Goal: Task Accomplishment & Management: Manage account settings

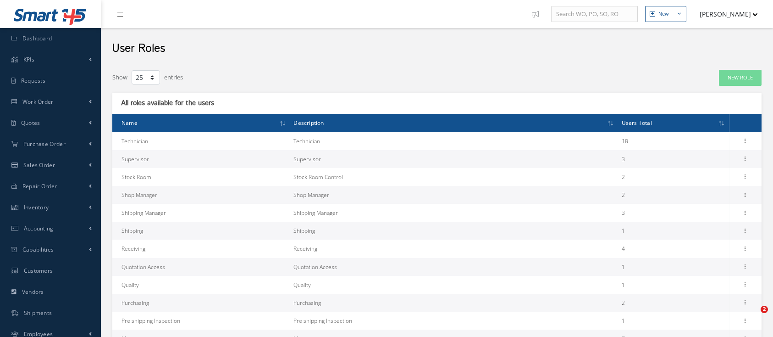
select select "25"
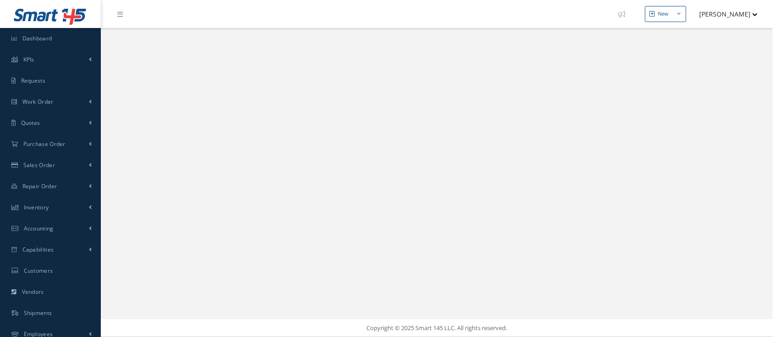
select select "25"
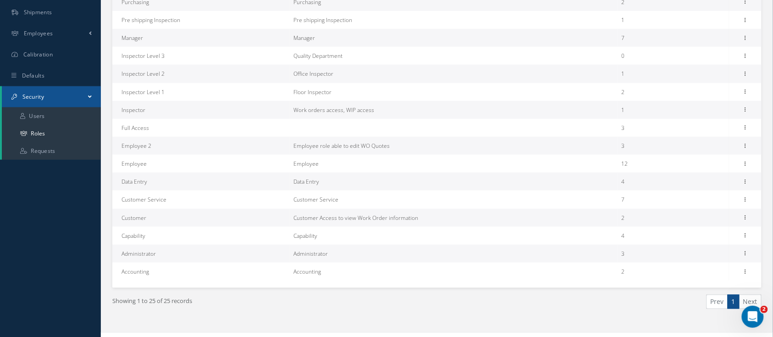
scroll to position [314, 0]
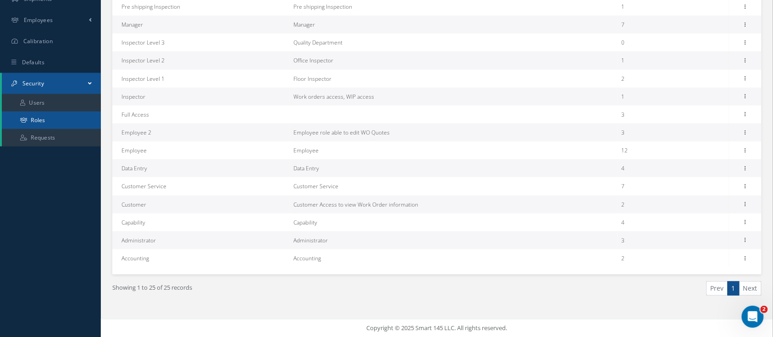
click at [71, 123] on link "Roles" at bounding box center [51, 119] width 99 height 17
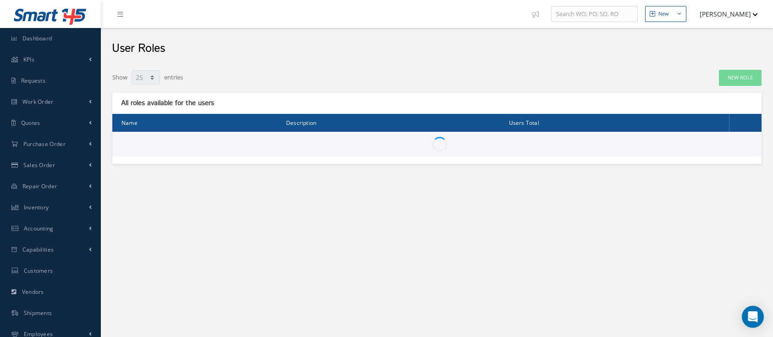
select select "25"
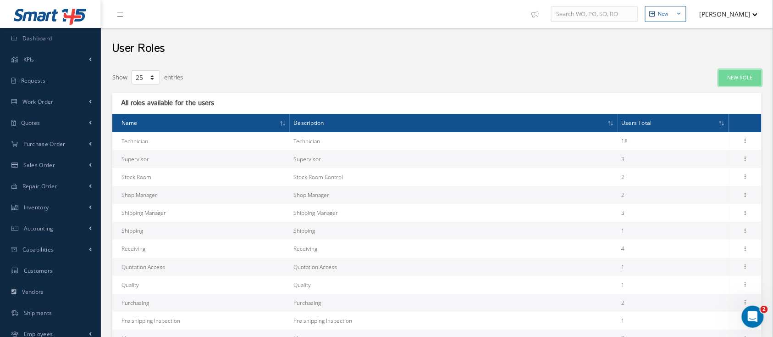
click at [741, 78] on link "New Role" at bounding box center [740, 78] width 43 height 16
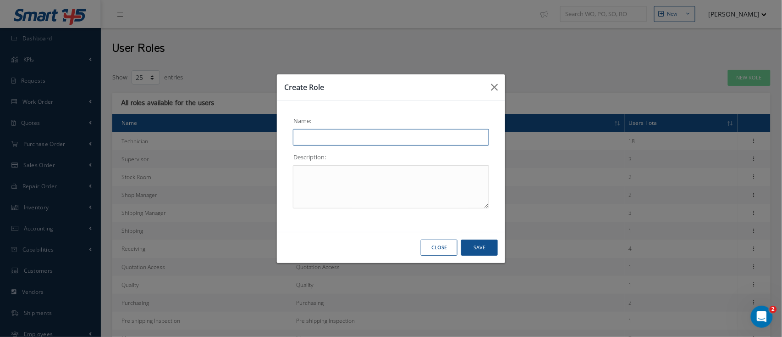
click at [413, 141] on input "text" at bounding box center [391, 137] width 196 height 17
type input "Inside Sales"
click at [358, 175] on textarea at bounding box center [391, 186] width 196 height 43
type textarea "Inside Sales"
click at [476, 248] on button "Save" at bounding box center [479, 247] width 37 height 16
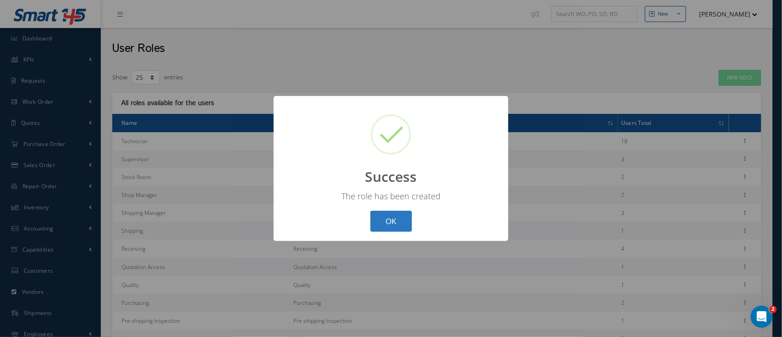
click at [386, 227] on button "OK" at bounding box center [392, 221] width 42 height 22
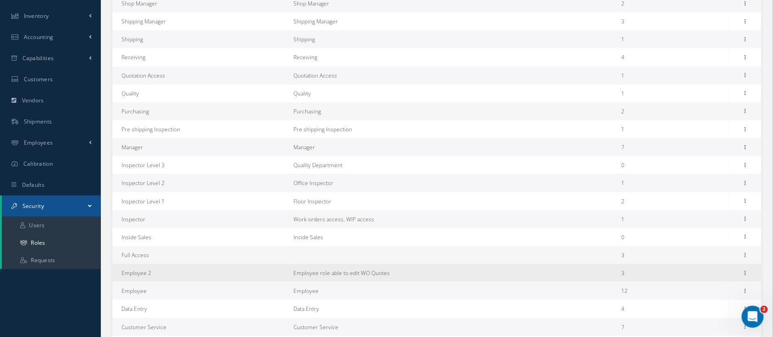
scroll to position [314, 0]
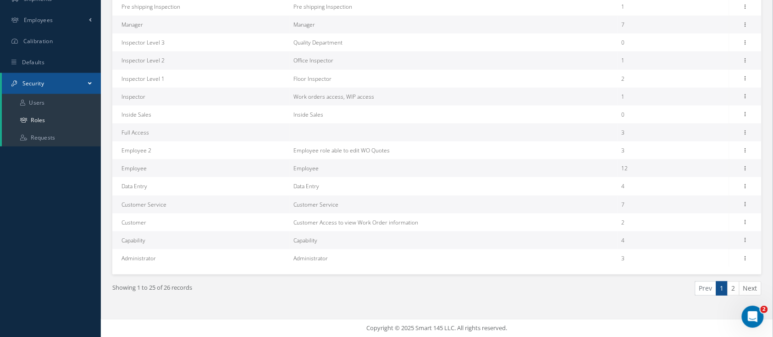
click at [737, 291] on link "2" at bounding box center [734, 288] width 12 height 14
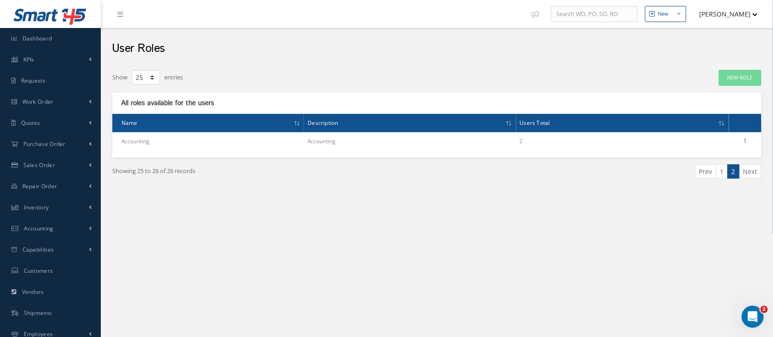
scroll to position [123, 0]
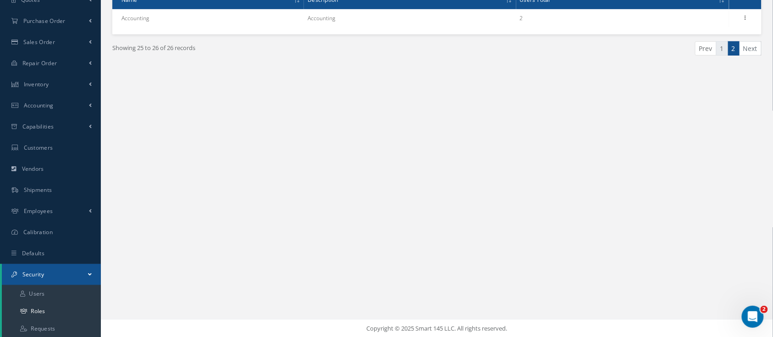
click at [727, 51] on link "1" at bounding box center [722, 48] width 12 height 14
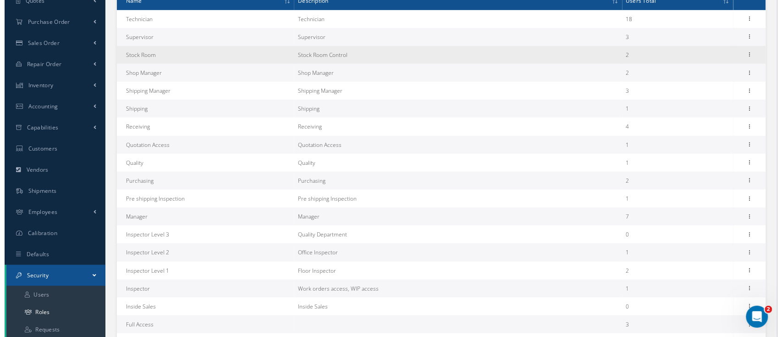
scroll to position [183, 0]
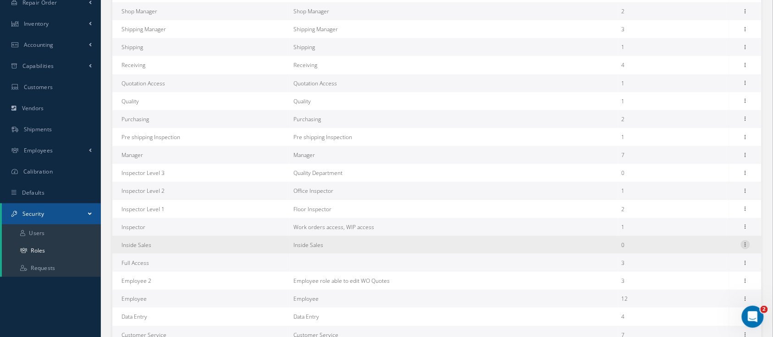
click at [746, 246] on icon at bounding box center [745, 243] width 9 height 7
click at [710, 252] on link "Edit" at bounding box center [703, 250] width 72 height 12
type input "Inside Sales"
type textarea "Inside Sales"
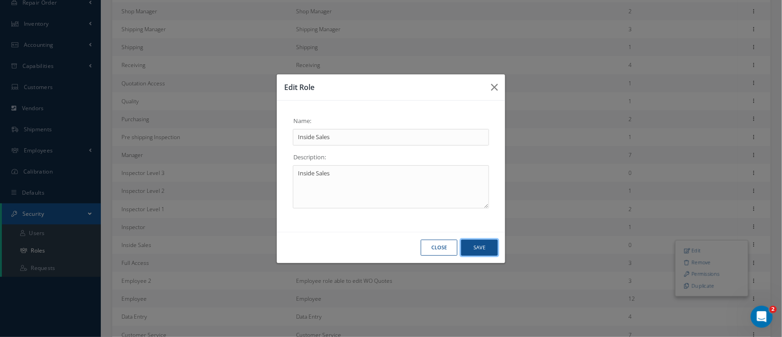
click at [479, 248] on button "Save" at bounding box center [479, 247] width 37 height 16
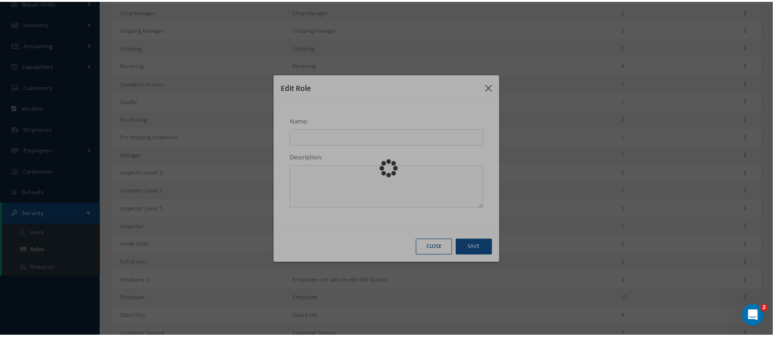
scroll to position [123, 0]
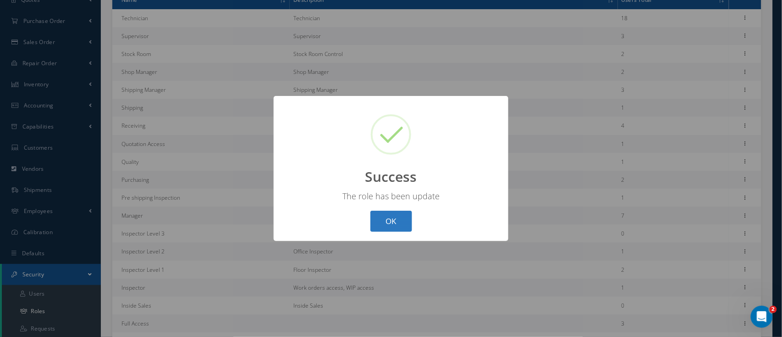
click at [393, 224] on button "OK" at bounding box center [392, 221] width 42 height 22
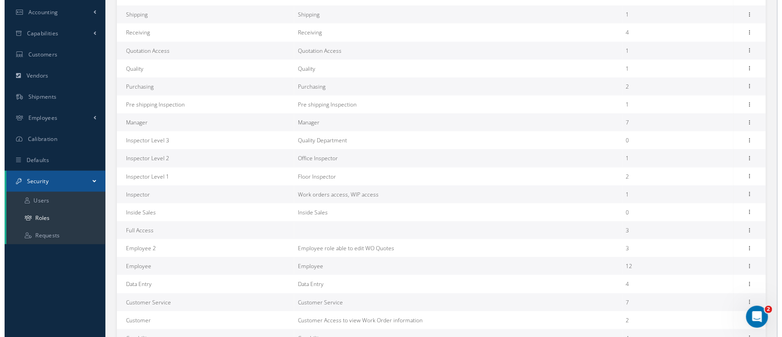
scroll to position [191, 0]
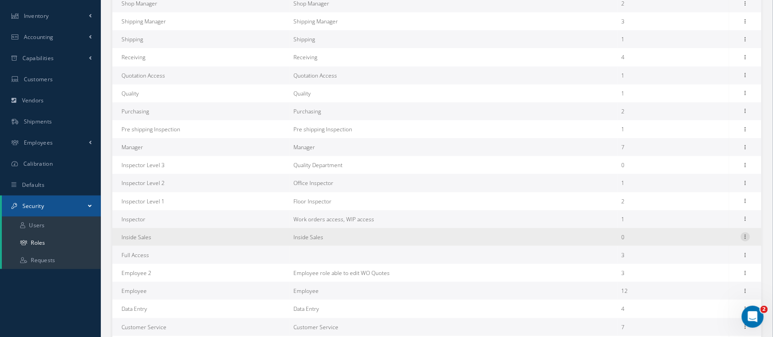
click at [742, 237] on icon at bounding box center [745, 235] width 9 height 7
click at [709, 260] on link "Permissions" at bounding box center [703, 266] width 72 height 12
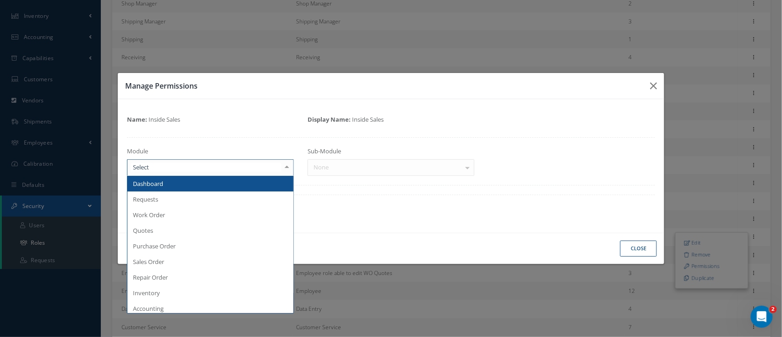
click at [292, 169] on div at bounding box center [287, 167] width 13 height 15
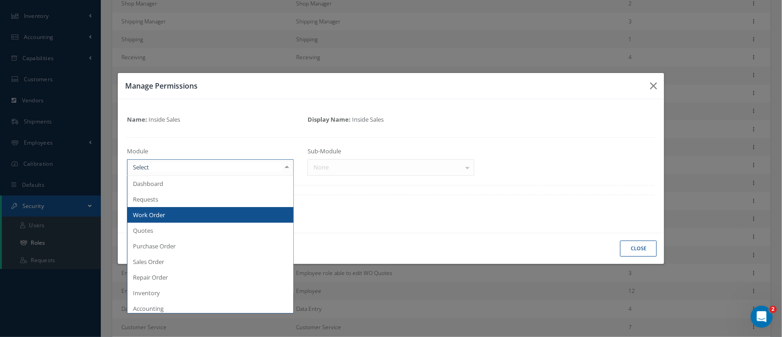
click at [200, 214] on span "Work Order" at bounding box center [210, 215] width 166 height 16
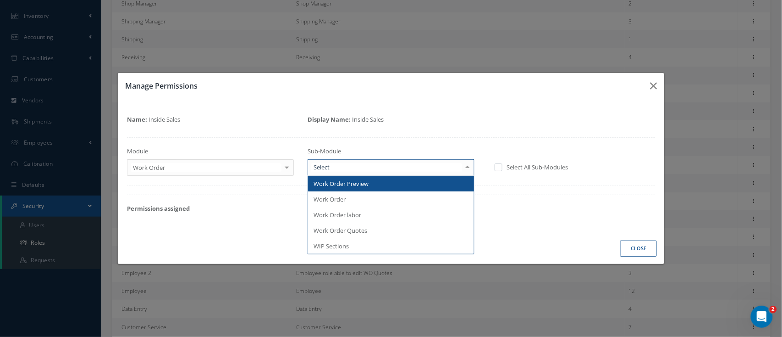
click at [468, 166] on div at bounding box center [467, 167] width 13 height 15
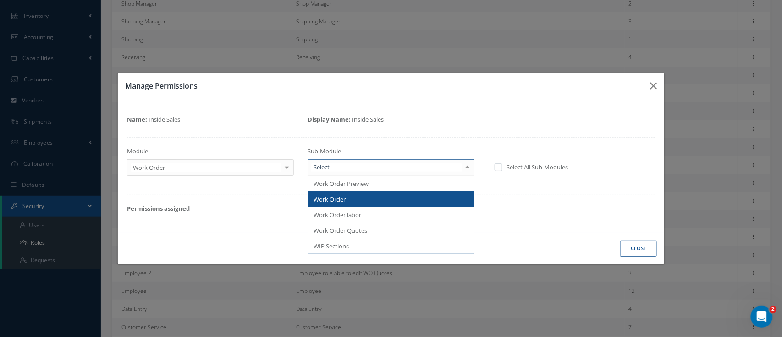
click at [358, 199] on span "Work Order" at bounding box center [391, 199] width 166 height 16
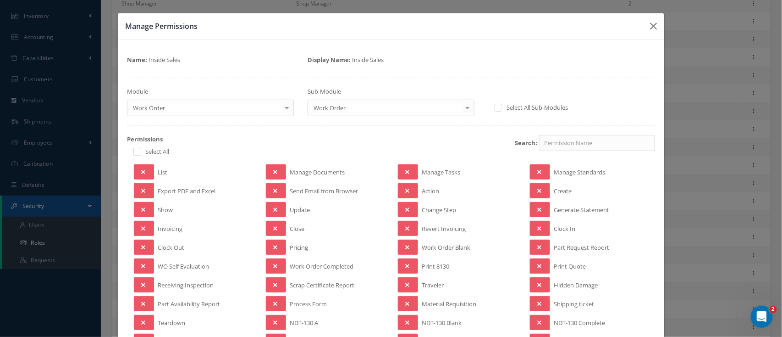
click at [141, 152] on label at bounding box center [142, 151] width 2 height 8
click at [135, 152] on input "checkbox" at bounding box center [136, 152] width 6 height 6
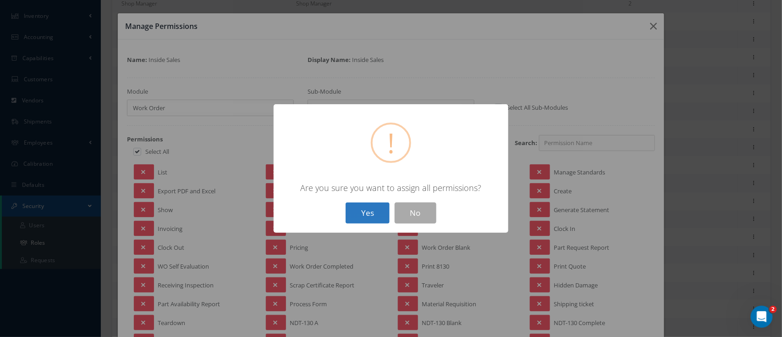
click at [356, 211] on button "Yes" at bounding box center [368, 213] width 44 height 22
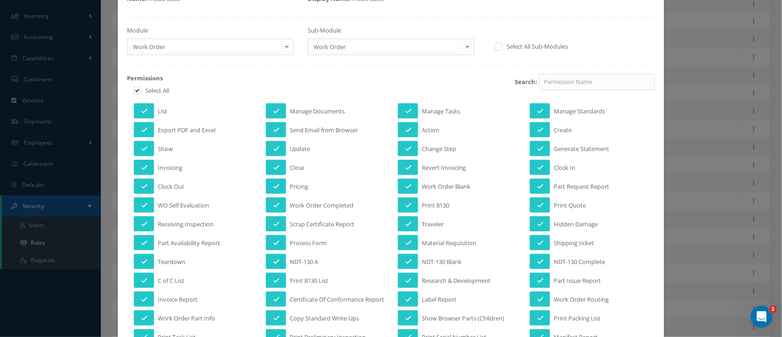
scroll to position [122, 0]
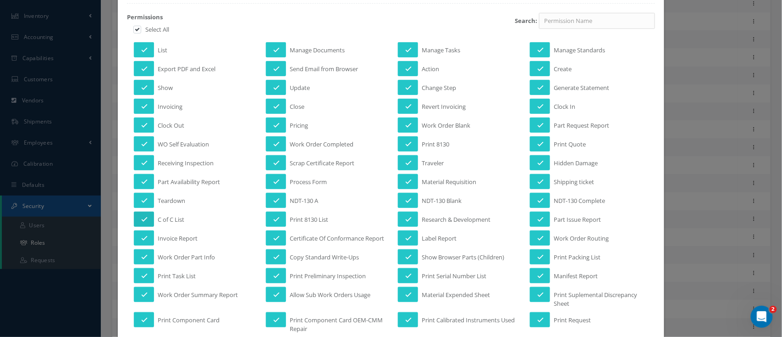
click at [151, 215] on button at bounding box center [144, 218] width 20 height 15
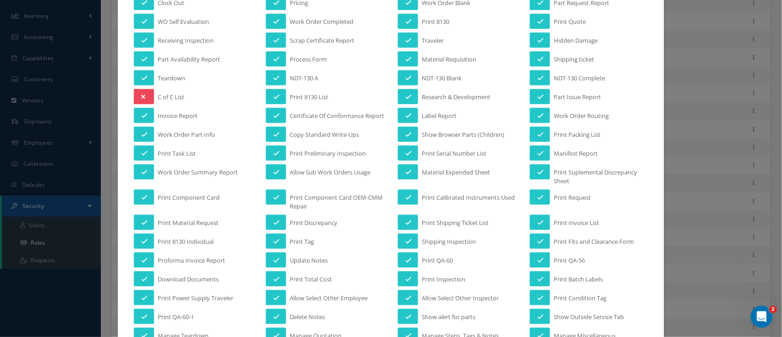
scroll to position [305, 0]
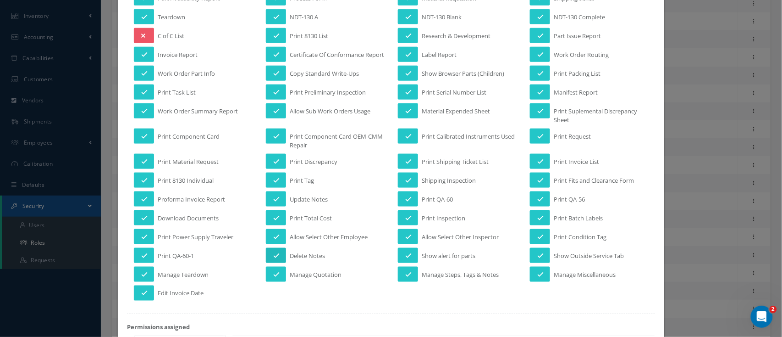
click at [277, 262] on button at bounding box center [276, 255] width 20 height 15
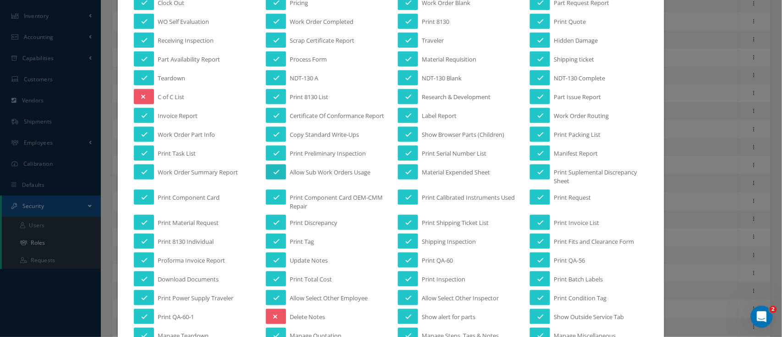
click at [279, 173] on button at bounding box center [276, 171] width 20 height 15
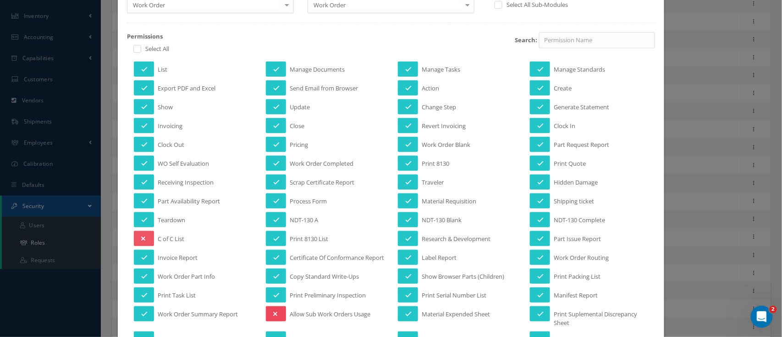
scroll to position [61, 0]
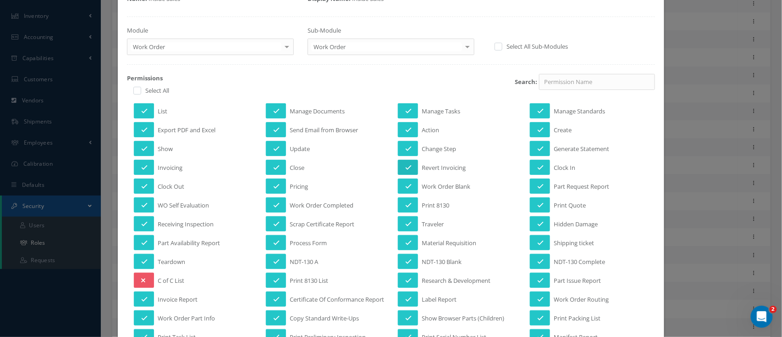
click at [405, 167] on icon at bounding box center [408, 167] width 6 height 6
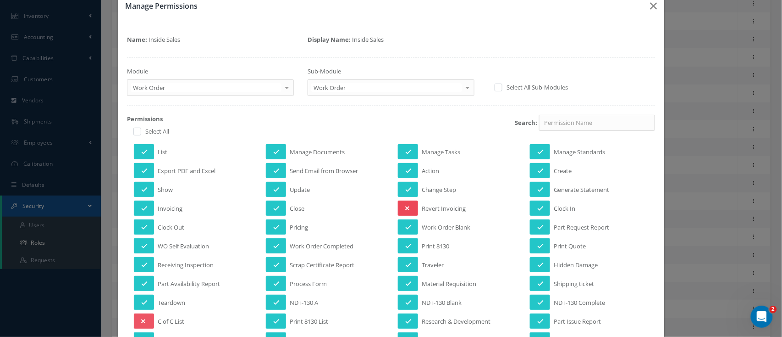
scroll to position [0, 0]
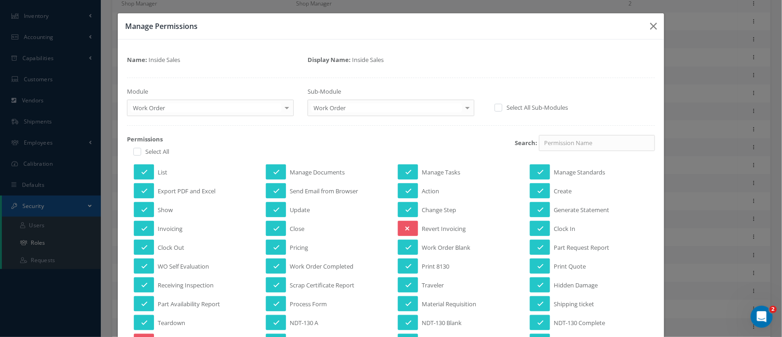
click at [464, 107] on div at bounding box center [467, 107] width 13 height 15
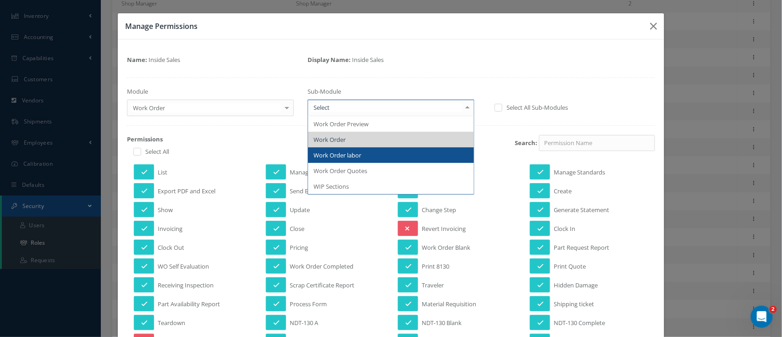
click at [436, 157] on span "Work Order labor" at bounding box center [391, 155] width 166 height 16
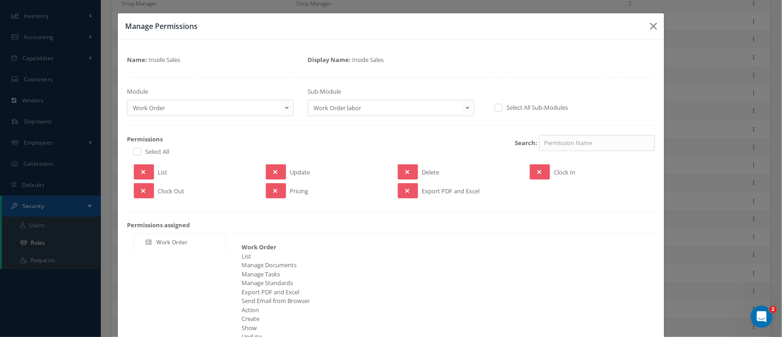
click at [158, 151] on label "Select All" at bounding box center [156, 151] width 26 height 8
click at [139, 151] on input "checkbox" at bounding box center [136, 152] width 6 height 6
checkbox input "true"
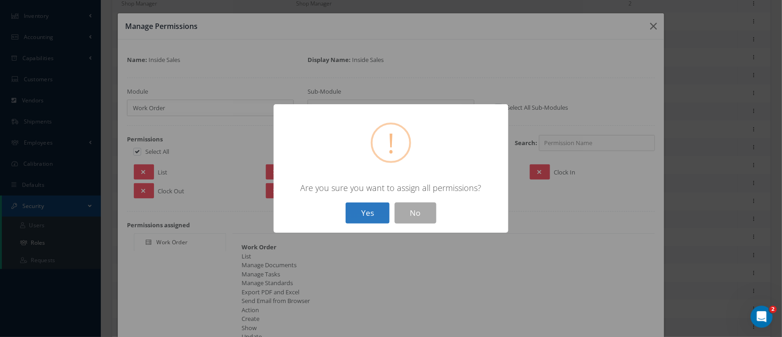
click at [361, 214] on button "Yes" at bounding box center [368, 213] width 44 height 22
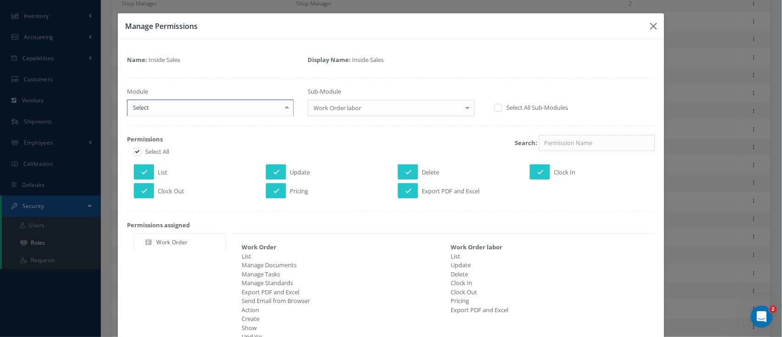
click at [288, 105] on div at bounding box center [287, 107] width 13 height 15
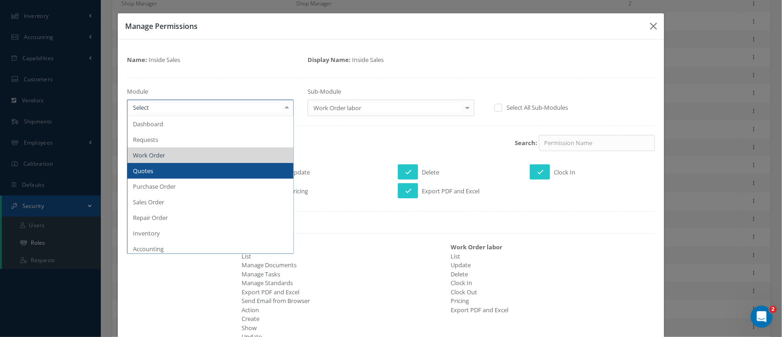
click at [208, 174] on span "Quotes" at bounding box center [210, 171] width 166 height 16
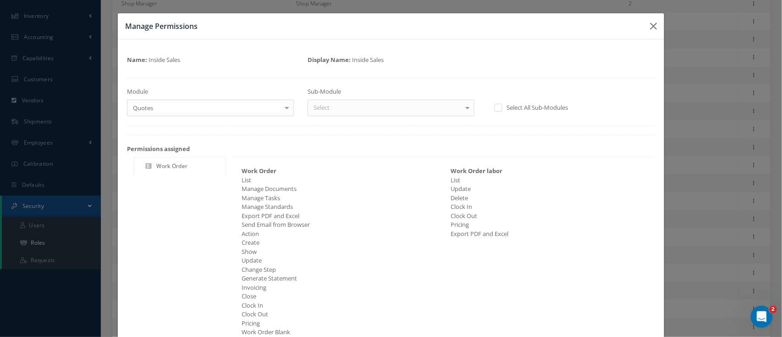
click at [462, 108] on div at bounding box center [467, 107] width 13 height 15
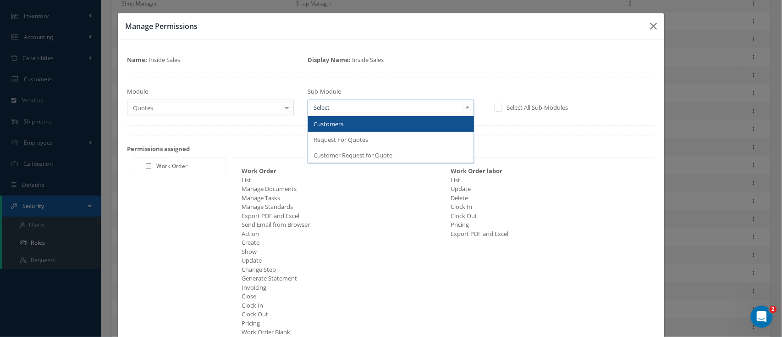
click at [372, 125] on span "Customers" at bounding box center [391, 124] width 166 height 16
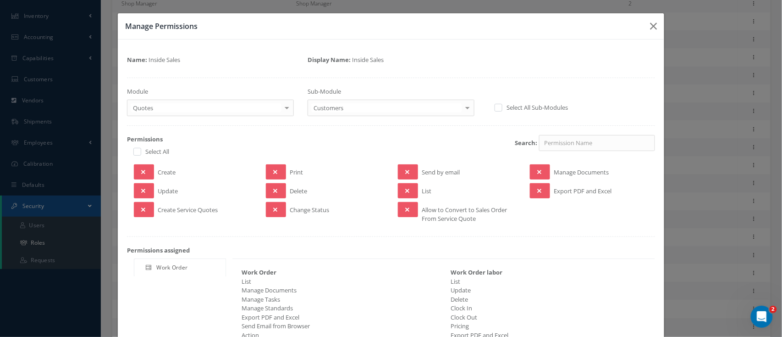
click at [145, 152] on label "Select All" at bounding box center [156, 151] width 26 height 8
click at [139, 152] on input "checkbox" at bounding box center [136, 152] width 6 height 6
checkbox input "true"
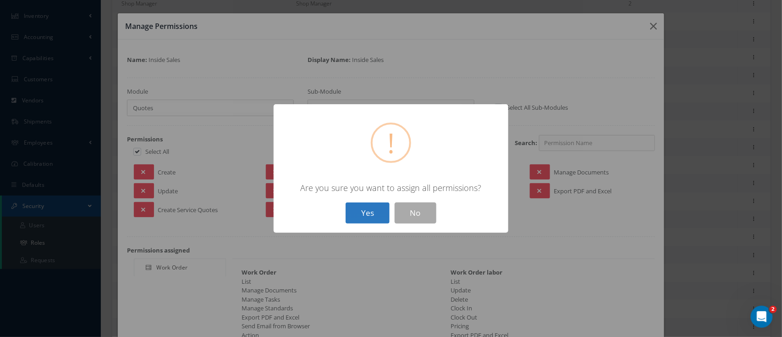
click at [365, 214] on button "Yes" at bounding box center [368, 213] width 44 height 22
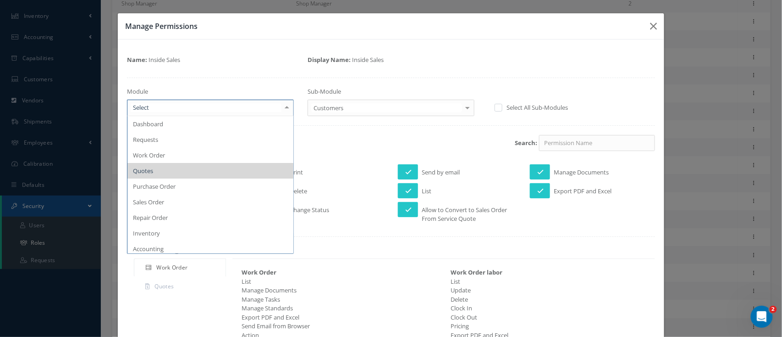
click at [284, 109] on div at bounding box center [287, 107] width 13 height 15
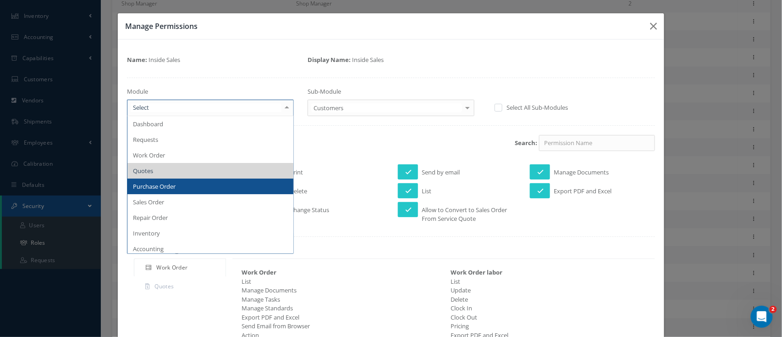
click at [197, 187] on span "Purchase Order" at bounding box center [210, 186] width 166 height 16
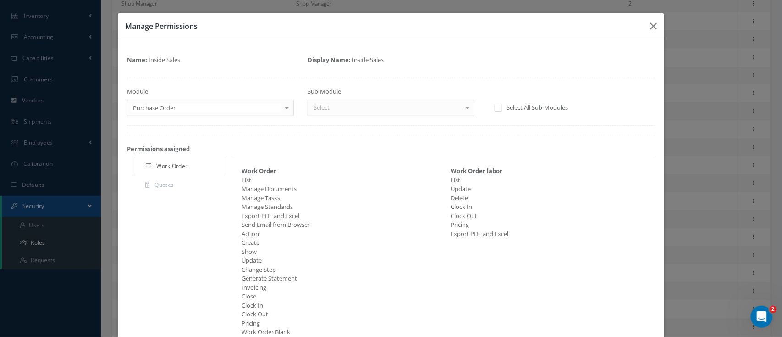
click at [465, 106] on div at bounding box center [467, 107] width 13 height 15
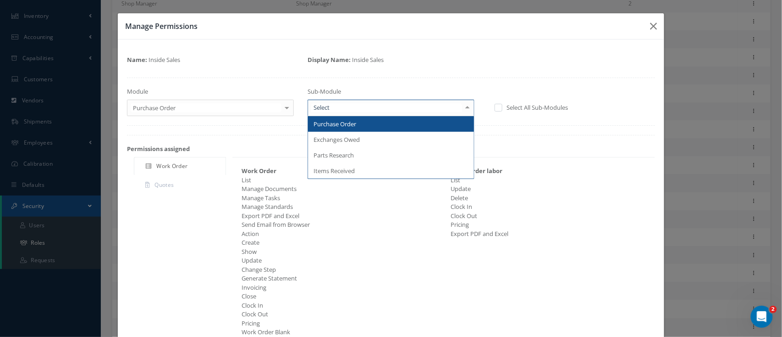
click at [427, 126] on span "Purchase Order" at bounding box center [391, 124] width 166 height 16
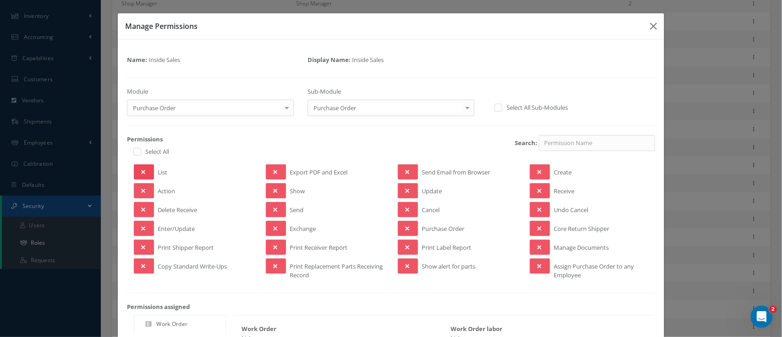
click at [146, 171] on button at bounding box center [144, 171] width 20 height 15
click at [143, 245] on icon at bounding box center [143, 247] width 4 height 6
click at [145, 267] on button at bounding box center [144, 265] width 20 height 15
click at [146, 224] on button at bounding box center [144, 228] width 20 height 15
click at [278, 171] on button at bounding box center [276, 171] width 20 height 15
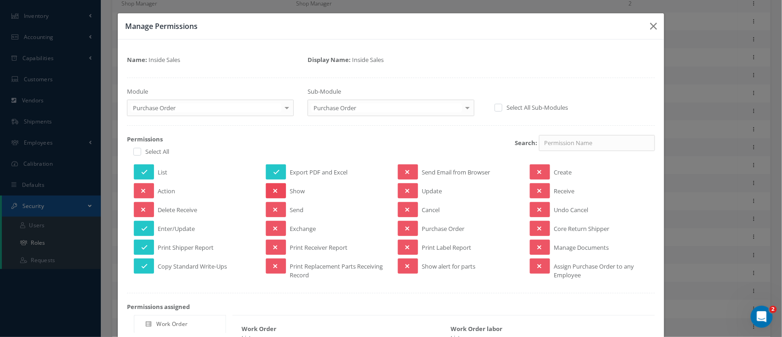
click at [273, 189] on icon at bounding box center [275, 191] width 4 height 6
click at [269, 206] on button at bounding box center [276, 209] width 20 height 15
click at [273, 226] on icon at bounding box center [275, 228] width 4 height 6
click at [273, 246] on icon at bounding box center [275, 247] width 4 height 6
click at [276, 266] on button at bounding box center [276, 265] width 20 height 15
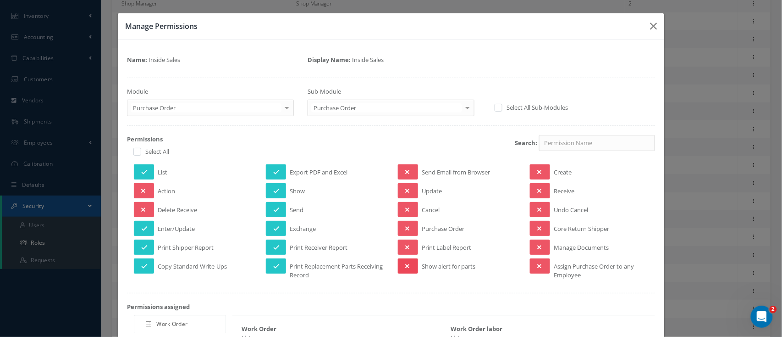
click at [408, 265] on button at bounding box center [408, 265] width 20 height 15
click at [409, 248] on button at bounding box center [408, 246] width 20 height 15
click at [408, 229] on button at bounding box center [408, 228] width 20 height 15
click at [406, 210] on button at bounding box center [408, 209] width 20 height 15
click at [410, 184] on button at bounding box center [408, 190] width 20 height 15
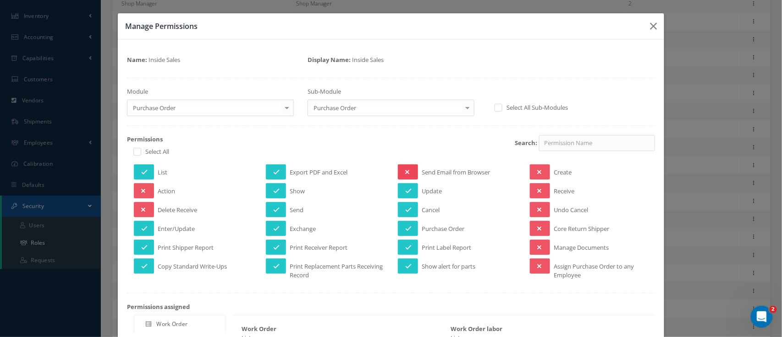
click at [410, 170] on button at bounding box center [408, 171] width 20 height 15
click at [533, 222] on button at bounding box center [540, 228] width 20 height 15
click at [531, 246] on button at bounding box center [540, 246] width 20 height 15
click at [531, 267] on button at bounding box center [540, 265] width 20 height 15
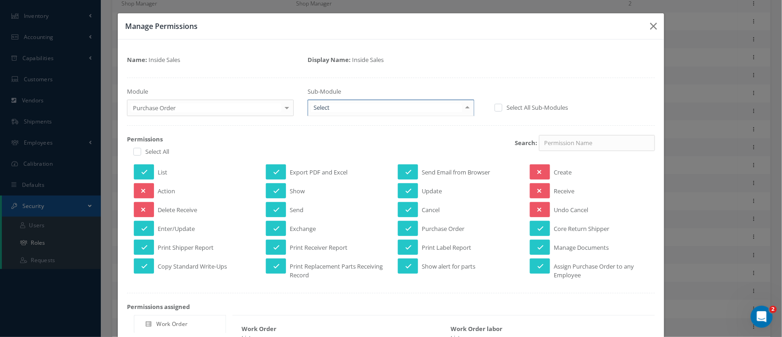
click at [462, 109] on div at bounding box center [467, 107] width 13 height 15
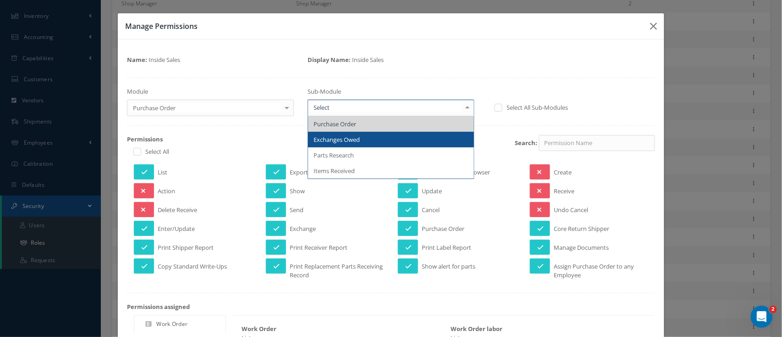
click at [424, 136] on span "Exchanges Owed" at bounding box center [391, 140] width 166 height 16
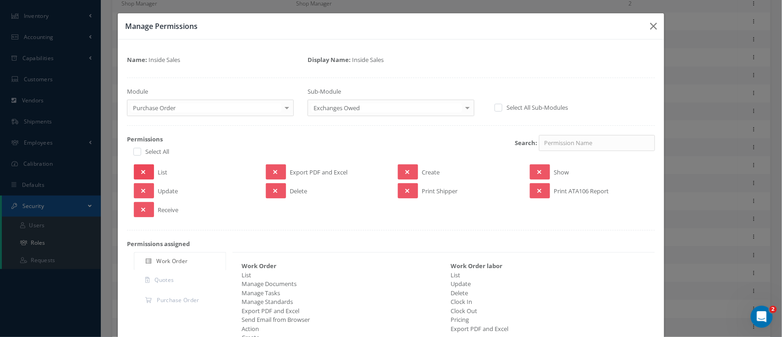
click at [152, 173] on button at bounding box center [144, 171] width 20 height 15
click at [152, 184] on button at bounding box center [144, 190] width 20 height 15
click at [151, 209] on button at bounding box center [144, 209] width 20 height 15
click at [275, 171] on button at bounding box center [276, 171] width 20 height 15
click at [422, 168] on span "Create" at bounding box center [431, 173] width 18 height 11
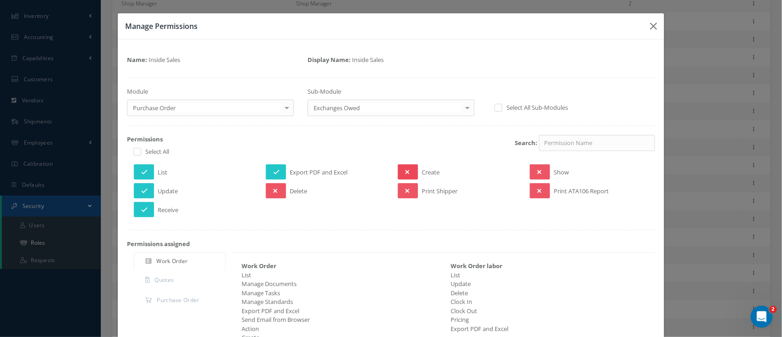
click at [398, 173] on button at bounding box center [408, 171] width 20 height 15
click at [405, 188] on icon at bounding box center [407, 191] width 4 height 6
click at [536, 174] on button at bounding box center [540, 171] width 20 height 15
click at [536, 191] on button at bounding box center [540, 190] width 20 height 15
click at [463, 109] on div at bounding box center [467, 107] width 13 height 15
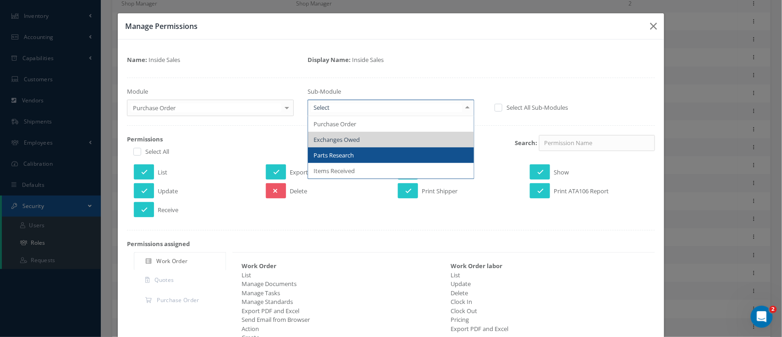
click at [393, 153] on span "Parts Research" at bounding box center [391, 155] width 166 height 16
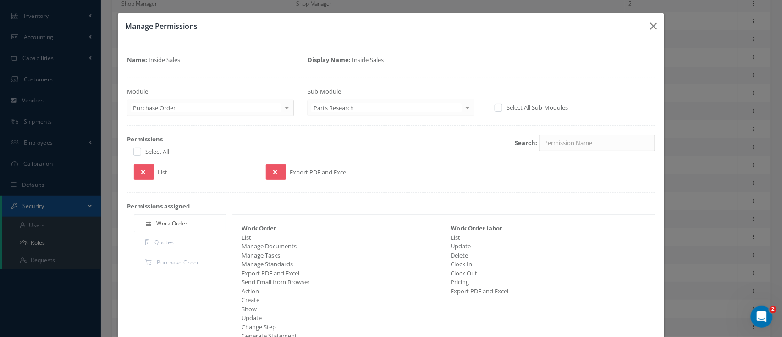
click at [143, 150] on label "Select All" at bounding box center [156, 151] width 26 height 8
click at [139, 150] on input "checkbox" at bounding box center [136, 152] width 6 height 6
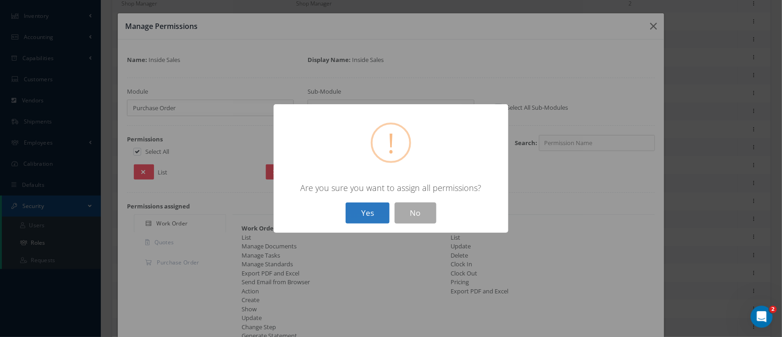
click at [360, 211] on button "Yes" at bounding box center [368, 213] width 44 height 22
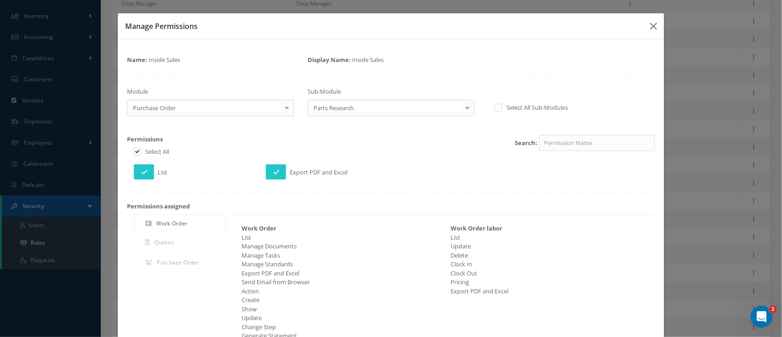
click at [464, 110] on div at bounding box center [467, 107] width 13 height 15
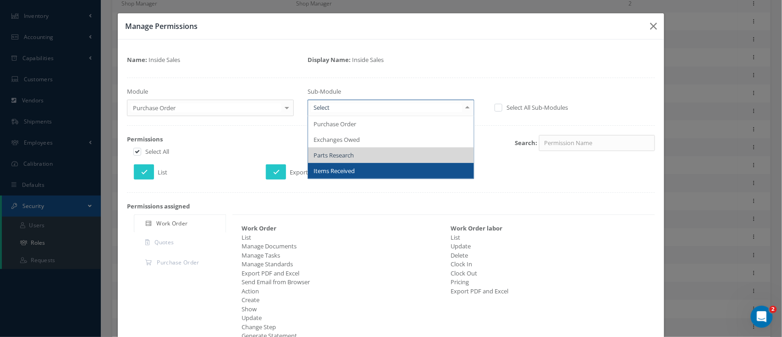
click at [410, 168] on span "Items Received" at bounding box center [391, 171] width 166 height 16
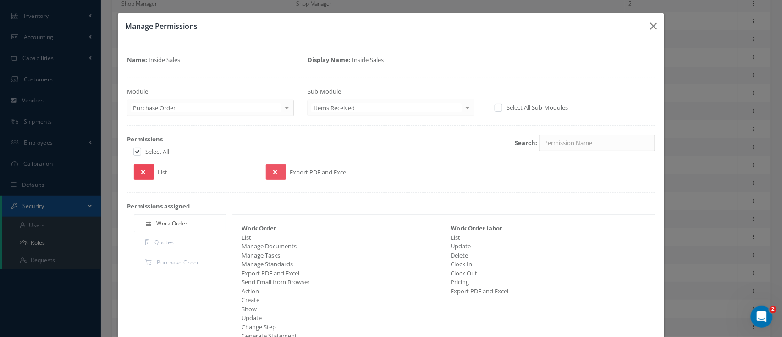
click at [143, 172] on icon at bounding box center [143, 172] width 4 height 6
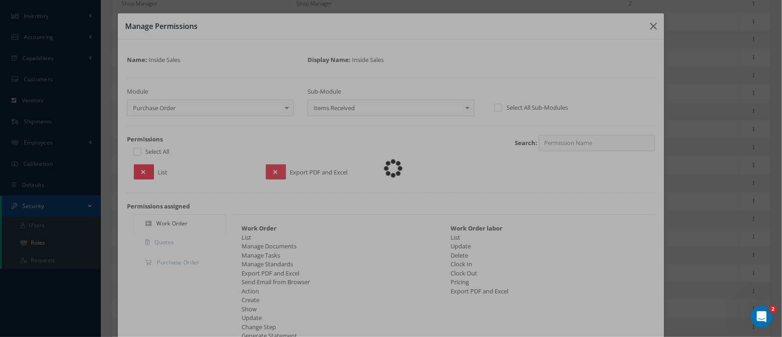
checkbox input "false"
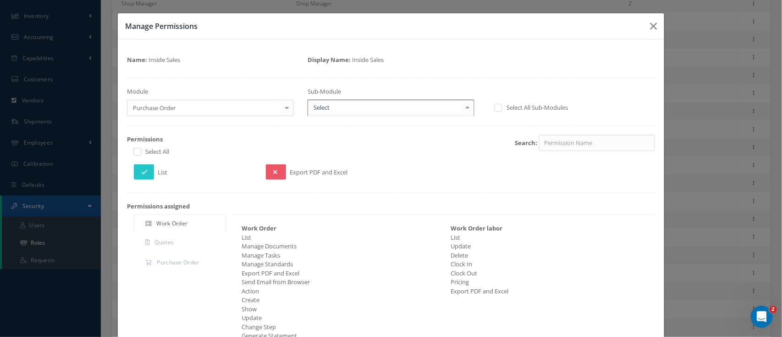
click at [462, 106] on div at bounding box center [467, 107] width 13 height 15
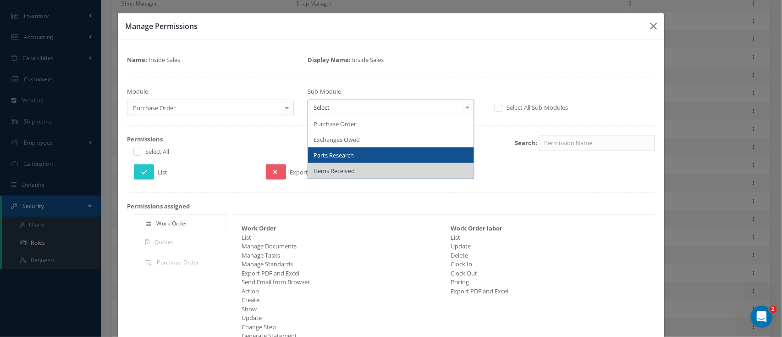
click at [372, 158] on span "Parts Research" at bounding box center [391, 155] width 166 height 16
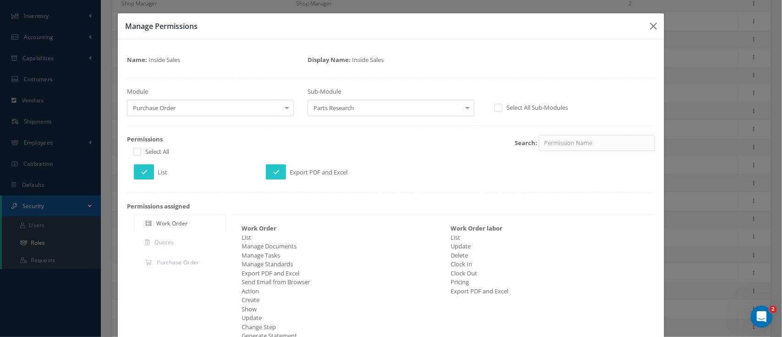
click at [286, 107] on div at bounding box center [287, 107] width 13 height 15
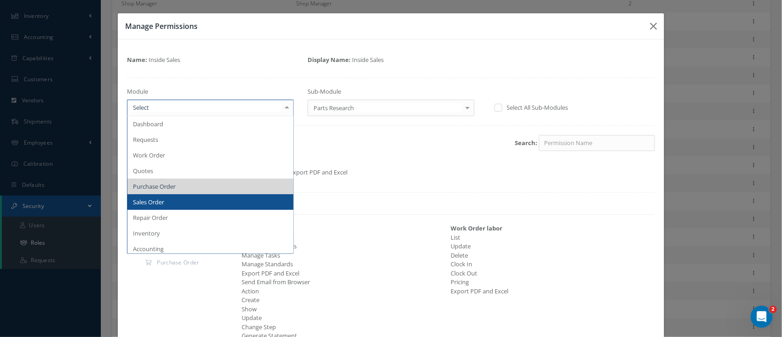
click at [195, 200] on span "Sales Order" at bounding box center [210, 202] width 166 height 16
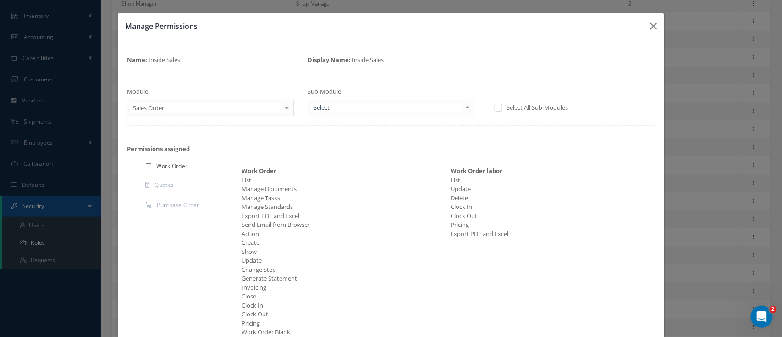
click at [466, 108] on div at bounding box center [467, 107] width 13 height 15
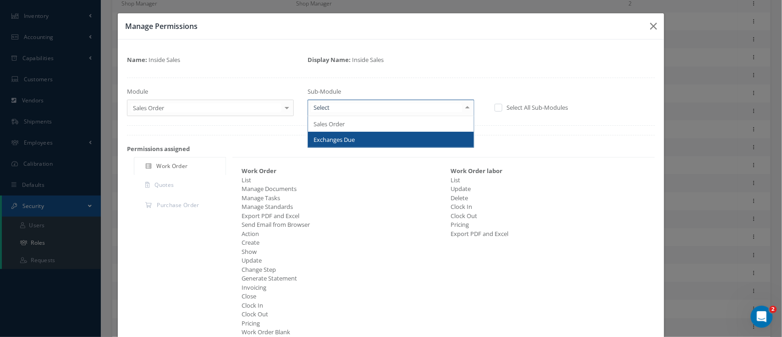
click at [441, 143] on span "Exchanges Due" at bounding box center [391, 140] width 166 height 16
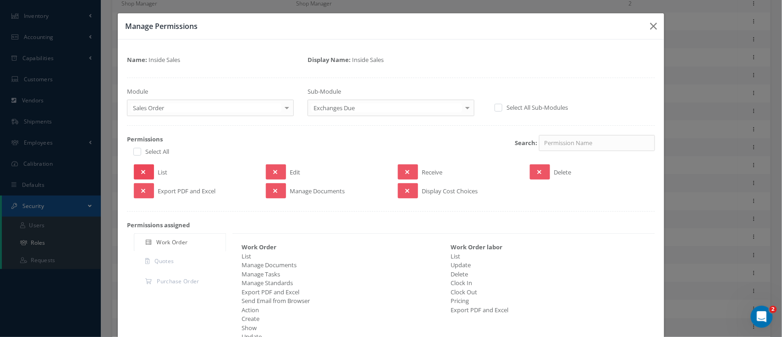
click at [146, 173] on button at bounding box center [144, 171] width 20 height 15
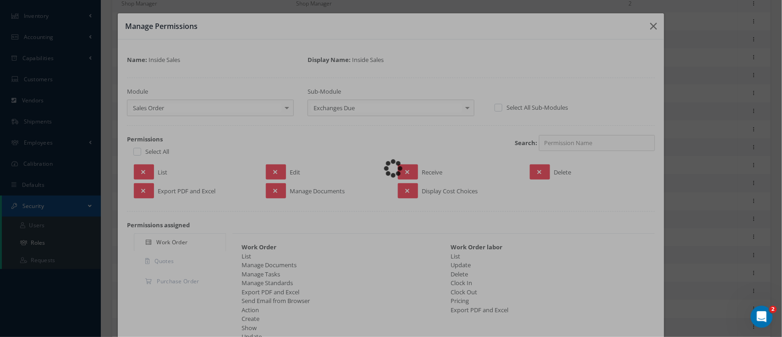
click at [391, 168] on div "Loading…" at bounding box center [391, 168] width 0 height 0
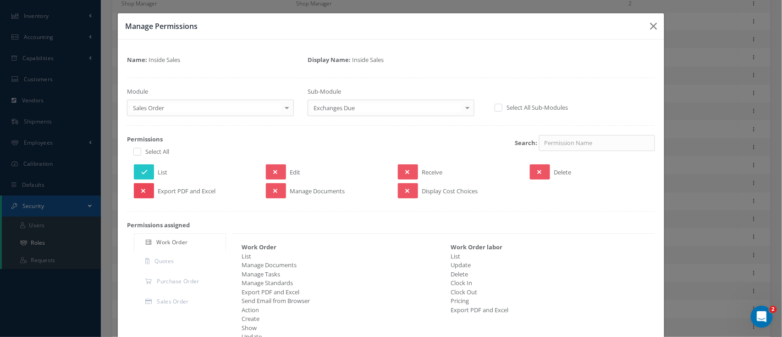
click at [149, 192] on button at bounding box center [144, 190] width 20 height 15
click at [268, 173] on button at bounding box center [276, 171] width 20 height 15
click at [269, 187] on button at bounding box center [276, 190] width 20 height 15
click at [405, 174] on icon at bounding box center [407, 172] width 4 height 6
click at [405, 191] on button at bounding box center [408, 190] width 20 height 15
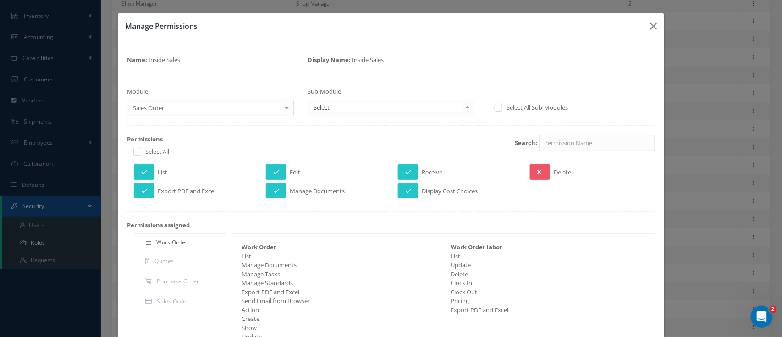
click at [462, 108] on div at bounding box center [467, 107] width 13 height 15
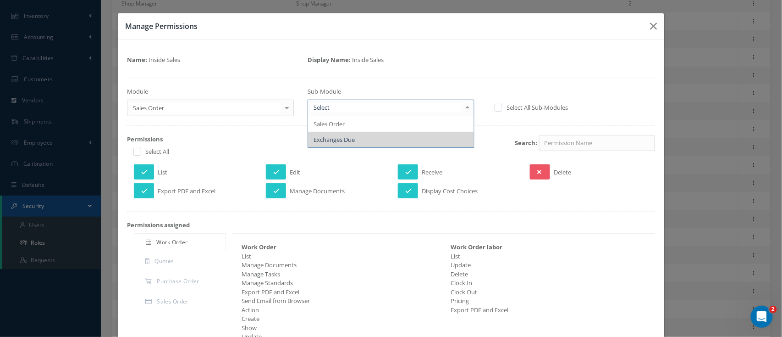
click at [400, 141] on span "Exchanges Due" at bounding box center [391, 140] width 166 height 16
click at [467, 106] on div at bounding box center [467, 107] width 13 height 15
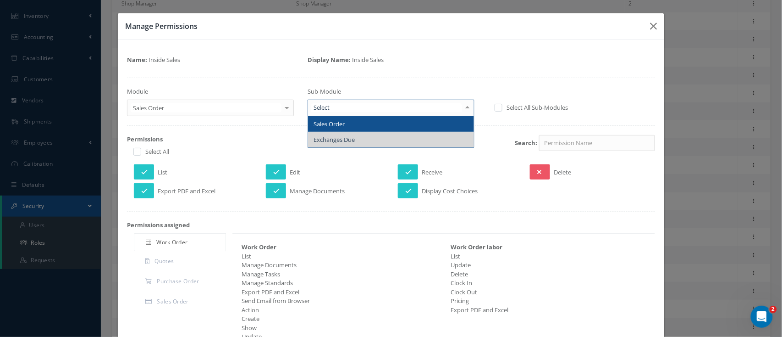
click at [436, 123] on span "Sales Order" at bounding box center [391, 124] width 166 height 16
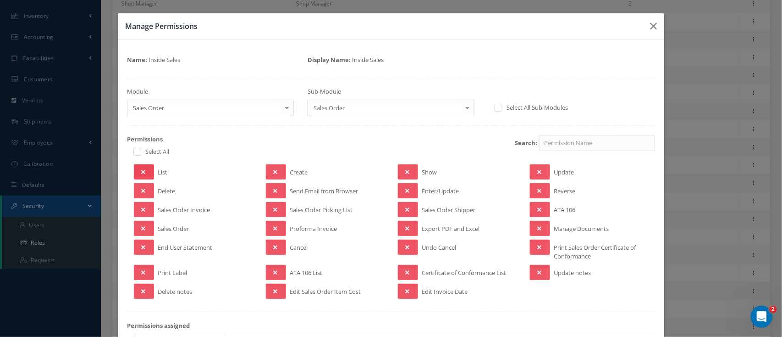
click at [141, 166] on button at bounding box center [144, 171] width 20 height 15
click at [146, 206] on button at bounding box center [144, 209] width 20 height 15
click at [144, 244] on button at bounding box center [144, 246] width 20 height 15
click at [144, 270] on button at bounding box center [144, 272] width 20 height 15
click at [142, 288] on icon at bounding box center [143, 291] width 4 height 6
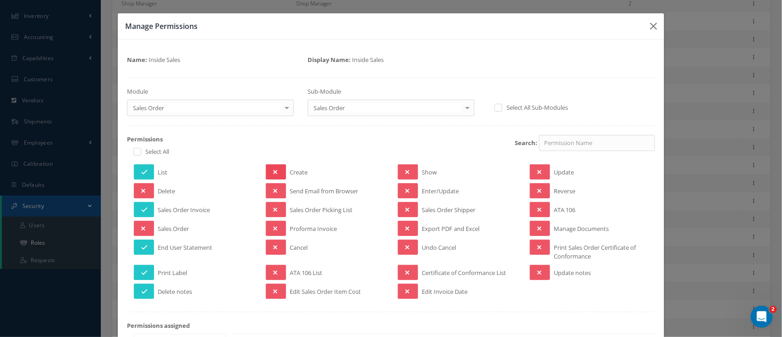
click at [275, 167] on button at bounding box center [276, 171] width 20 height 15
click at [273, 191] on icon at bounding box center [275, 191] width 4 height 6
click at [273, 209] on icon at bounding box center [275, 209] width 4 height 6
click at [277, 270] on button at bounding box center [276, 272] width 20 height 15
click at [277, 292] on button at bounding box center [276, 290] width 20 height 15
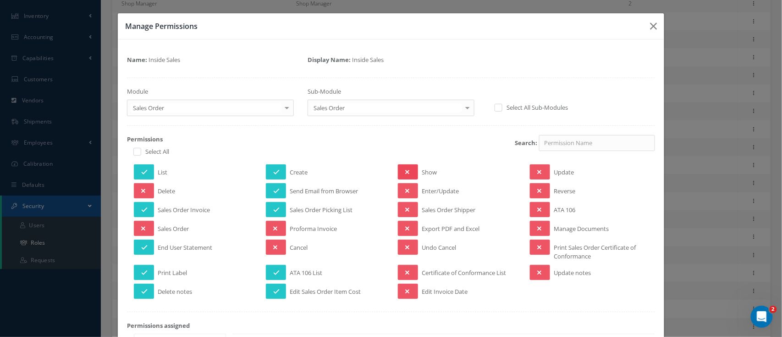
click at [406, 172] on button at bounding box center [408, 171] width 20 height 15
click at [409, 195] on button at bounding box center [408, 190] width 20 height 15
click at [412, 208] on button at bounding box center [408, 209] width 20 height 15
click at [537, 170] on button at bounding box center [540, 171] width 20 height 15
click at [538, 205] on button at bounding box center [540, 209] width 20 height 15
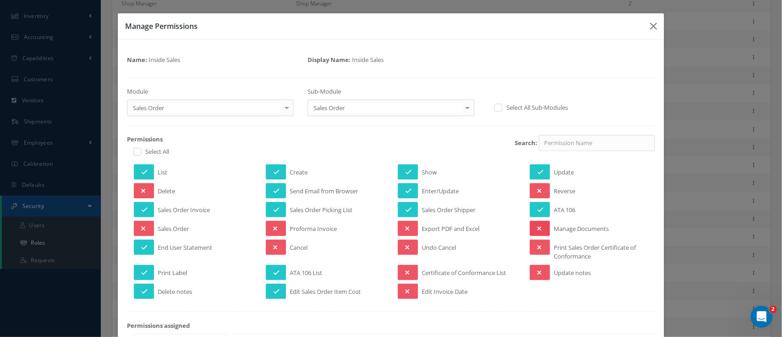
click at [536, 224] on button at bounding box center [540, 228] width 20 height 15
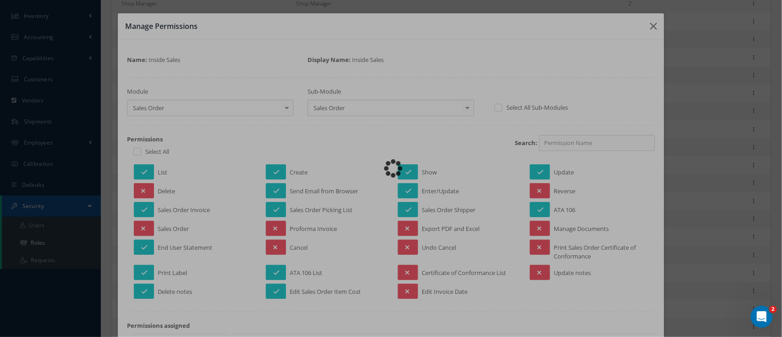
click at [391, 168] on div "Loading…" at bounding box center [391, 168] width 0 height 0
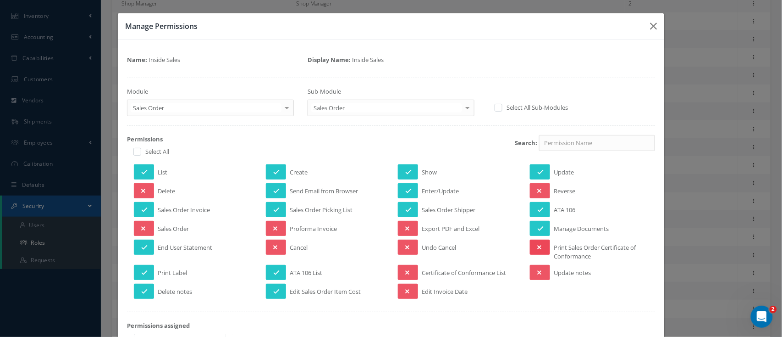
click at [537, 244] on icon at bounding box center [539, 247] width 4 height 6
click at [534, 267] on button at bounding box center [540, 272] width 20 height 15
click at [461, 105] on div at bounding box center [467, 107] width 13 height 15
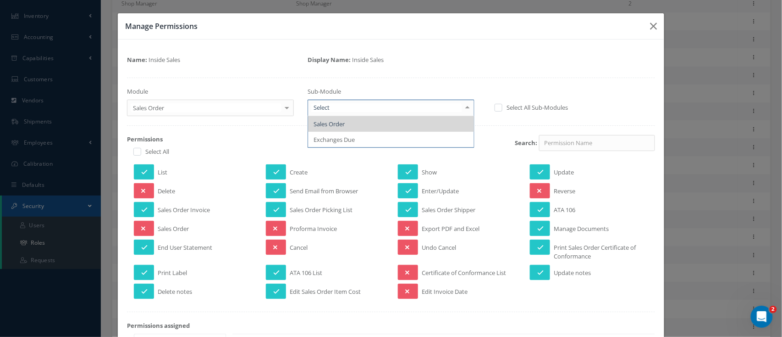
click at [282, 106] on div at bounding box center [287, 107] width 13 height 15
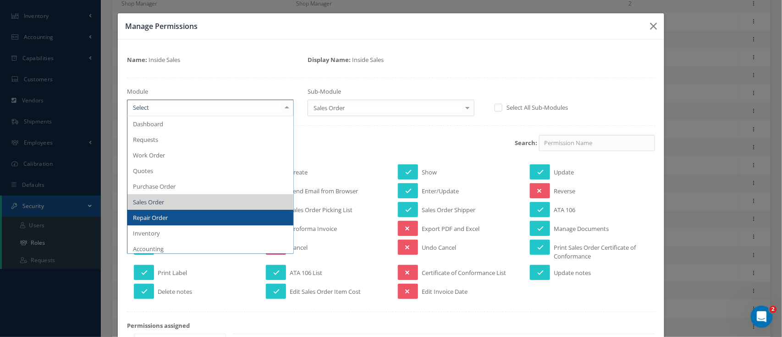
click at [229, 216] on span "Repair Order" at bounding box center [210, 218] width 166 height 16
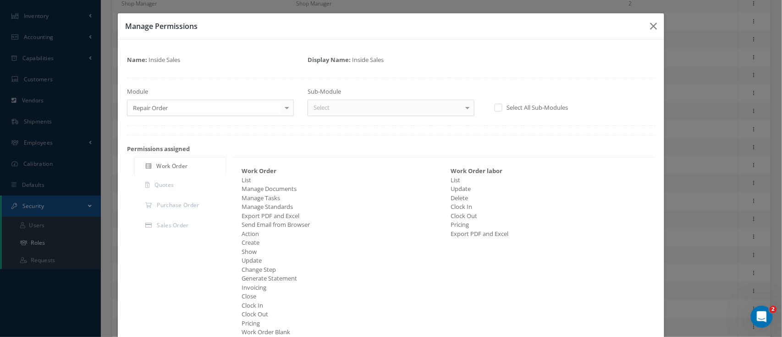
click at [287, 108] on div at bounding box center [287, 107] width 13 height 15
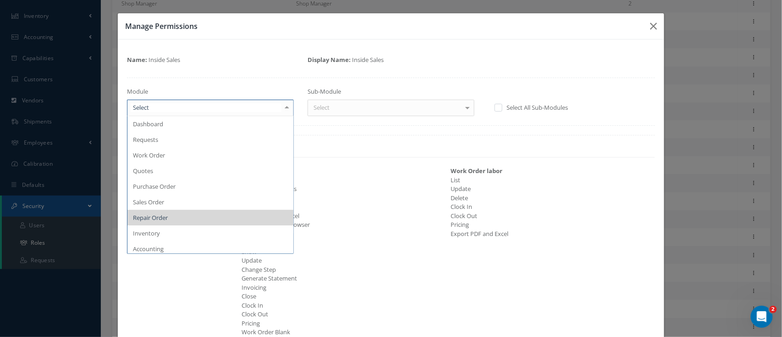
click at [287, 108] on div at bounding box center [287, 107] width 13 height 15
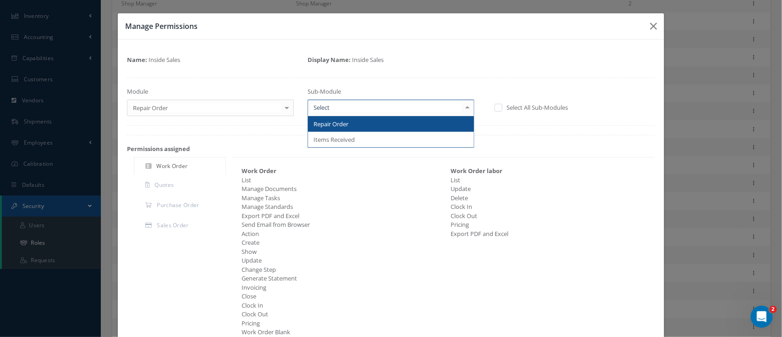
click at [461, 108] on div at bounding box center [467, 107] width 13 height 15
click at [438, 122] on span "Repair Order" at bounding box center [391, 124] width 166 height 16
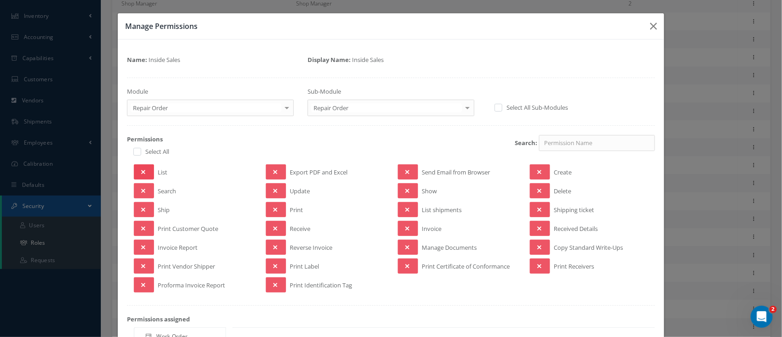
click at [148, 169] on button at bounding box center [144, 171] width 20 height 15
click at [149, 191] on button at bounding box center [144, 190] width 20 height 15
click at [149, 205] on button at bounding box center [144, 209] width 20 height 15
click at [139, 229] on button at bounding box center [144, 228] width 20 height 15
click at [143, 247] on icon at bounding box center [143, 247] width 4 height 6
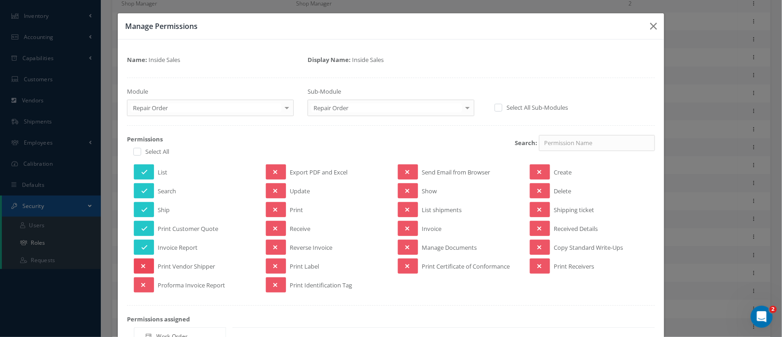
click at [143, 264] on icon at bounding box center [143, 266] width 4 height 6
click at [145, 281] on button at bounding box center [144, 284] width 20 height 15
click at [276, 166] on button at bounding box center [276, 171] width 20 height 15
click at [273, 188] on icon at bounding box center [275, 191] width 4 height 6
click at [273, 207] on icon at bounding box center [275, 209] width 4 height 6
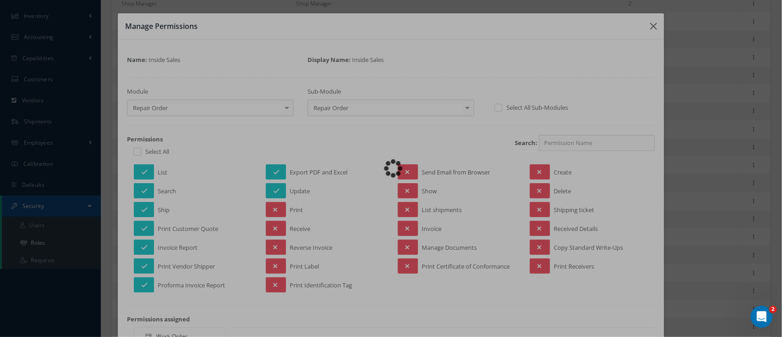
click at [391, 168] on div "Loading…" at bounding box center [391, 168] width 0 height 0
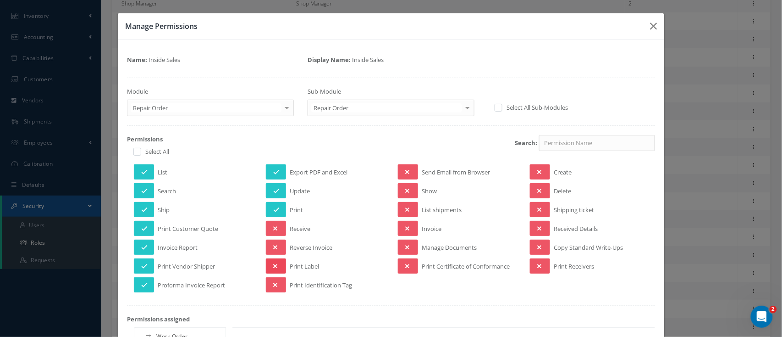
click at [273, 266] on icon at bounding box center [275, 266] width 4 height 6
click at [409, 168] on button at bounding box center [408, 171] width 20 height 15
click at [405, 188] on icon at bounding box center [407, 191] width 4 height 6
click at [400, 207] on button at bounding box center [408, 209] width 20 height 15
click at [405, 244] on icon at bounding box center [407, 247] width 4 height 6
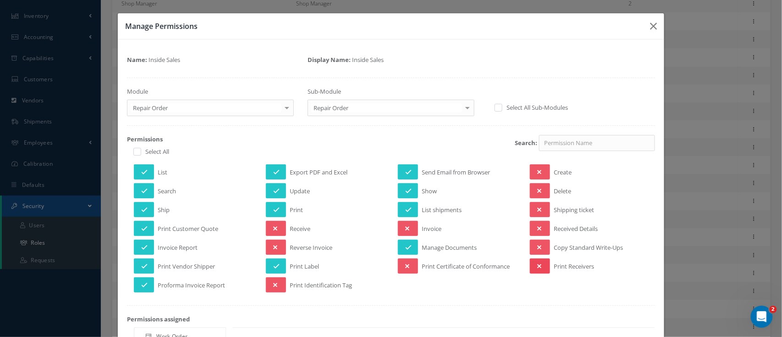
click at [539, 260] on button at bounding box center [540, 265] width 20 height 15
click at [465, 107] on div at bounding box center [467, 107] width 13 height 15
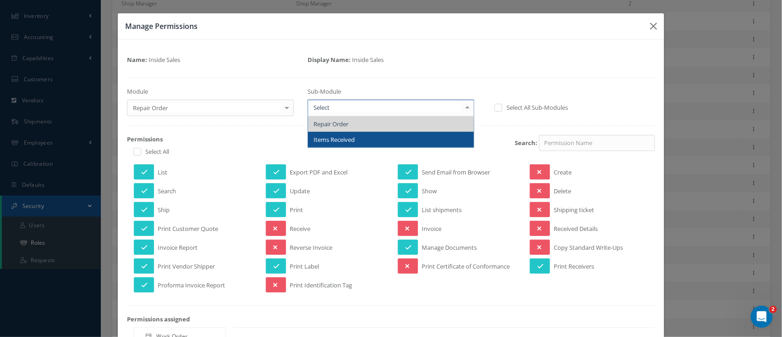
click at [403, 143] on span "Items Received" at bounding box center [391, 140] width 166 height 16
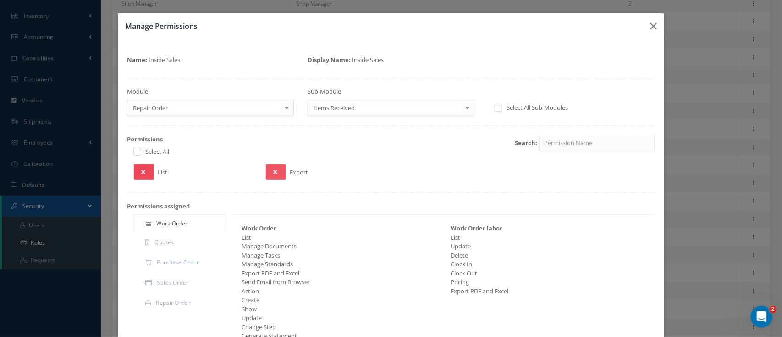
click at [143, 174] on icon at bounding box center [143, 172] width 4 height 6
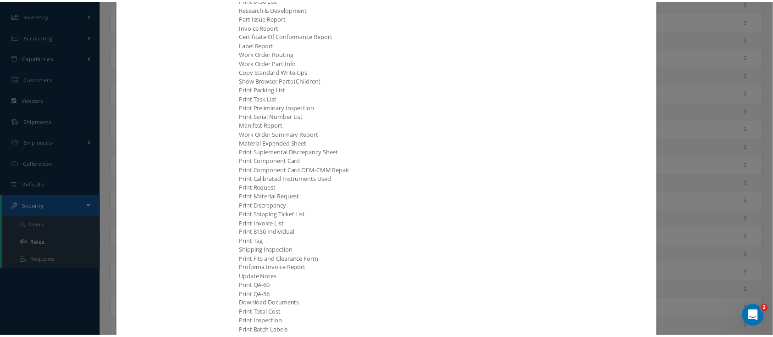
scroll to position [725, 0]
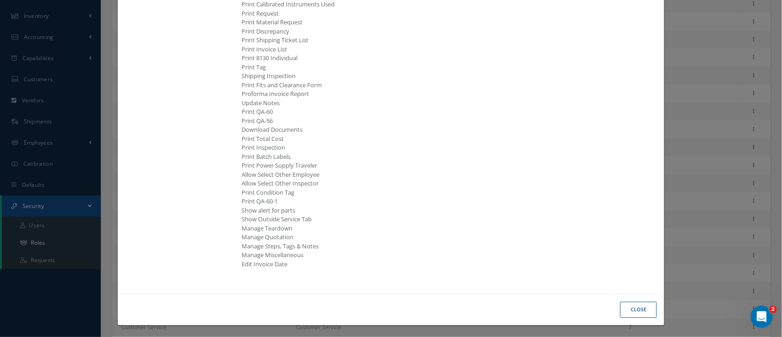
click at [629, 307] on button "Close" at bounding box center [638, 309] width 37 height 16
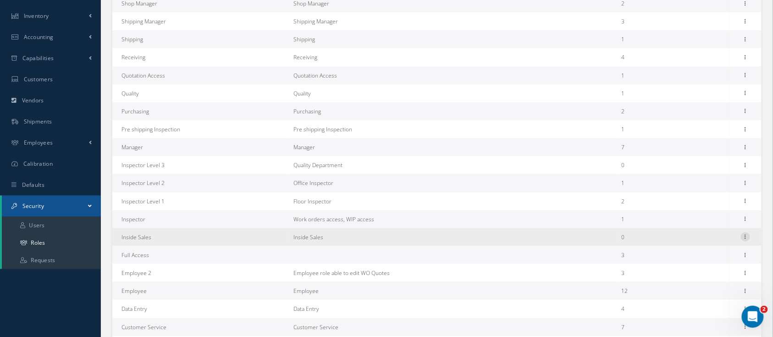
click at [742, 232] on icon at bounding box center [745, 235] width 9 height 7
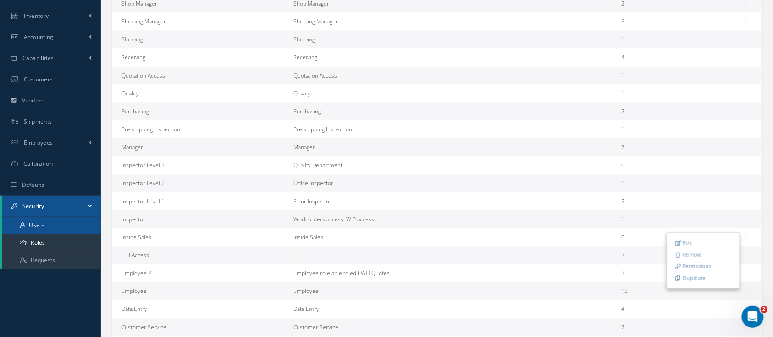
click at [34, 228] on link "Users" at bounding box center [51, 224] width 99 height 17
click at [33, 225] on link "Users" at bounding box center [51, 224] width 99 height 17
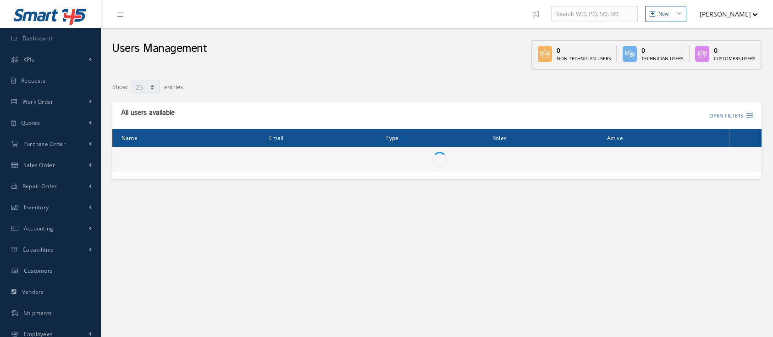
select select "25"
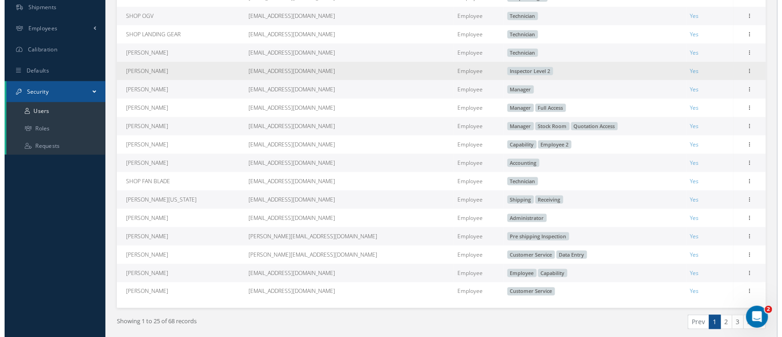
scroll to position [345, 0]
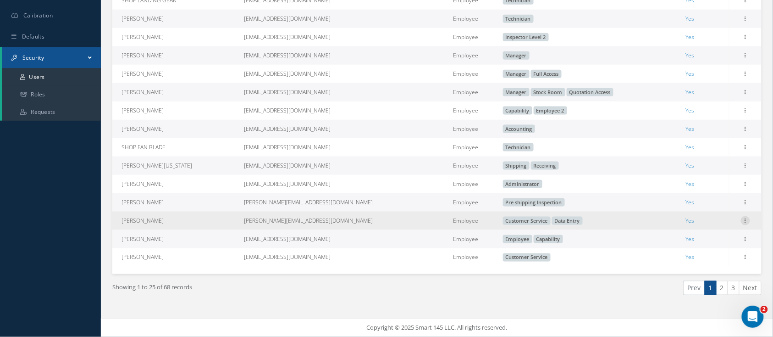
click at [745, 220] on icon at bounding box center [745, 219] width 9 height 7
click at [721, 228] on link "Edit" at bounding box center [703, 227] width 72 height 12
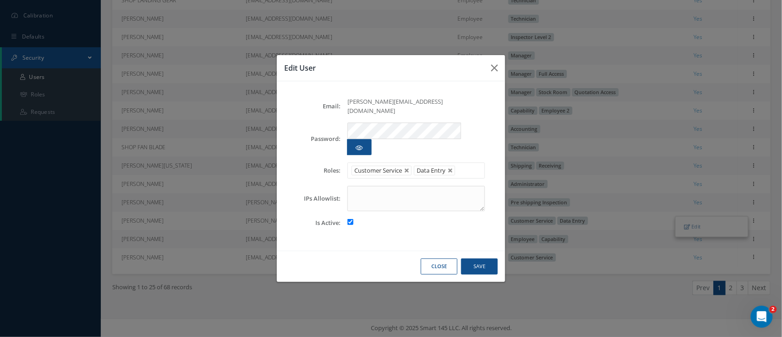
click at [472, 164] on li at bounding box center [464, 170] width 18 height 12
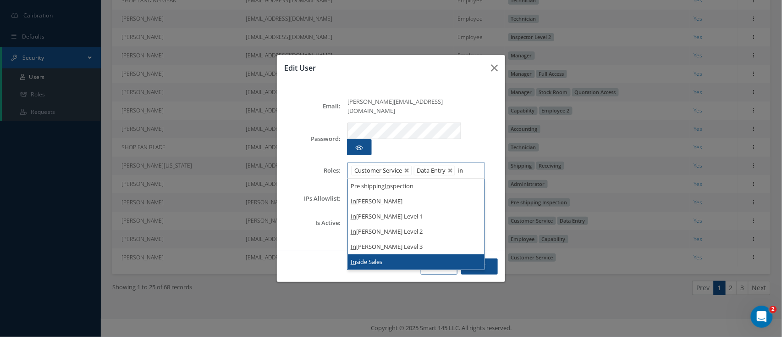
type input "in"
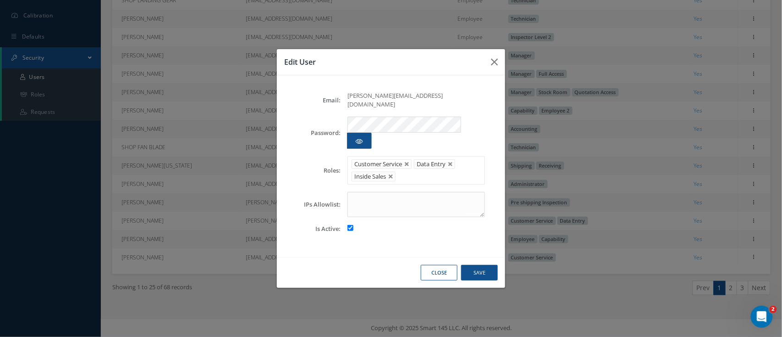
click at [401, 106] on div "ana@nasmro.com" at bounding box center [416, 100] width 151 height 18
click at [480, 265] on button "Save" at bounding box center [479, 273] width 37 height 16
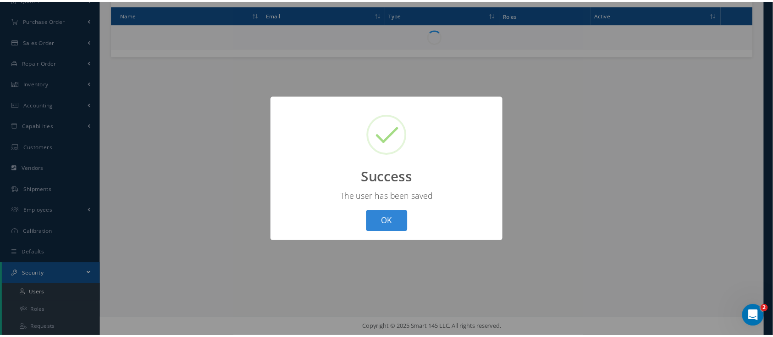
scroll to position [123, 0]
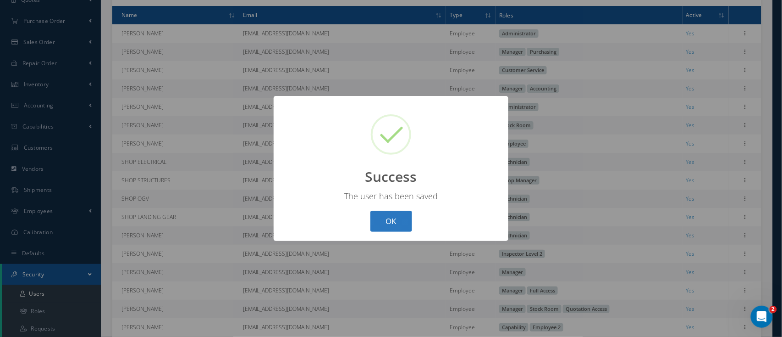
click at [382, 224] on button "OK" at bounding box center [392, 221] width 42 height 22
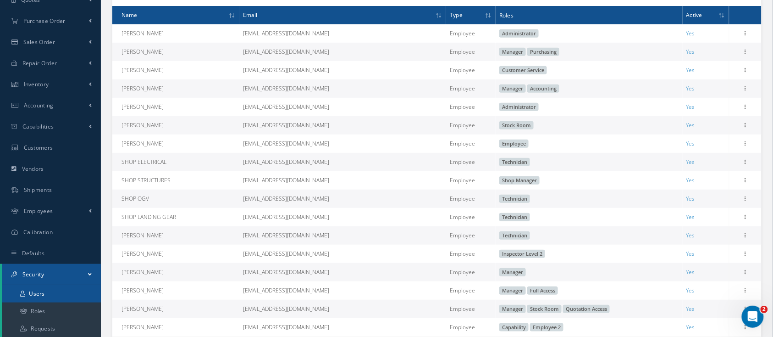
click at [33, 292] on link "Users" at bounding box center [51, 293] width 99 height 17
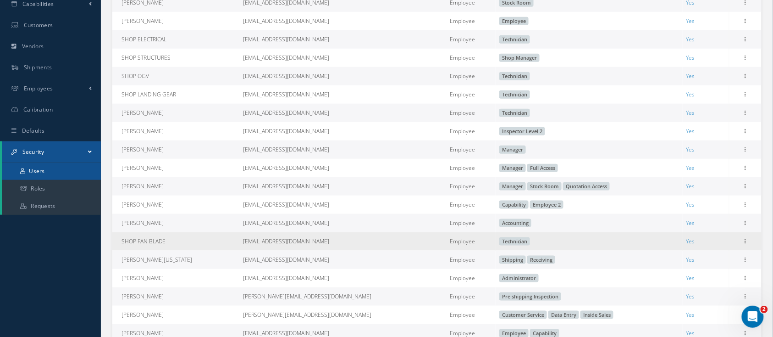
scroll to position [255, 0]
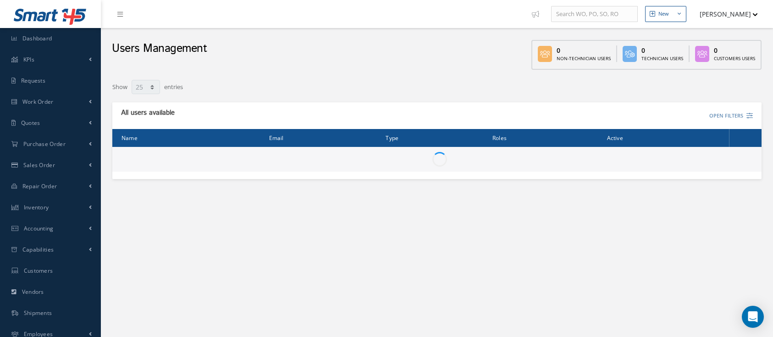
select select "25"
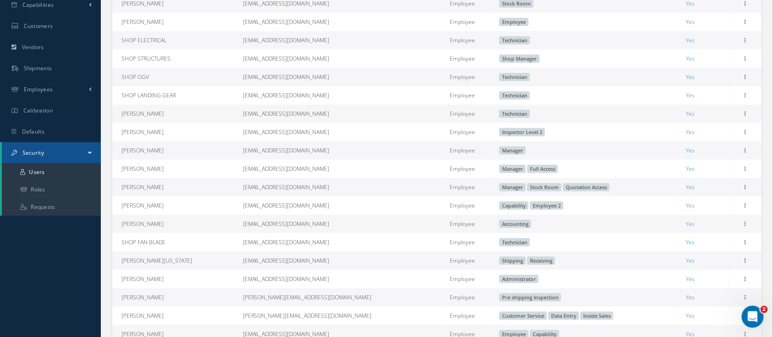
scroll to position [305, 0]
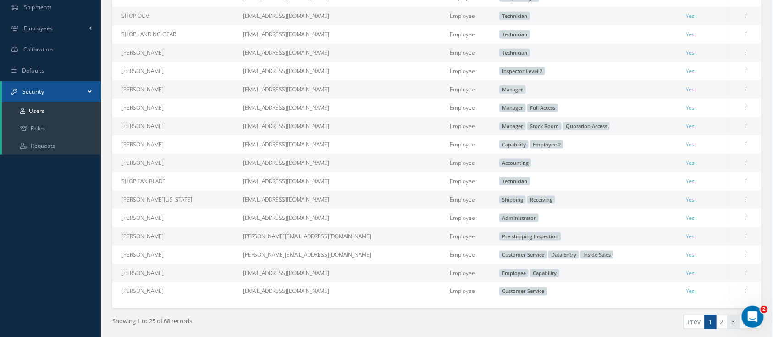
click at [734, 328] on link "3" at bounding box center [734, 322] width 12 height 14
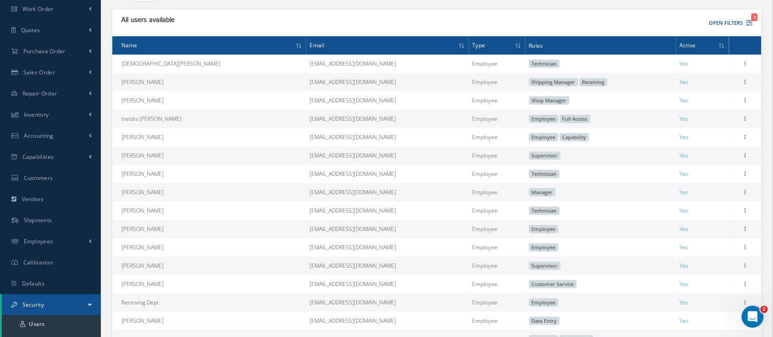
scroll to position [215, 0]
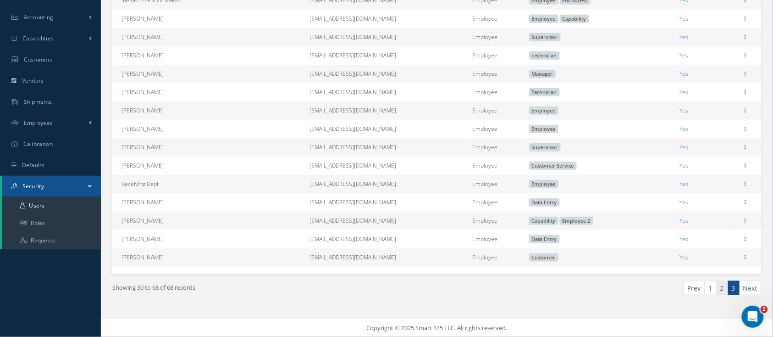
click at [719, 286] on link "2" at bounding box center [722, 288] width 12 height 14
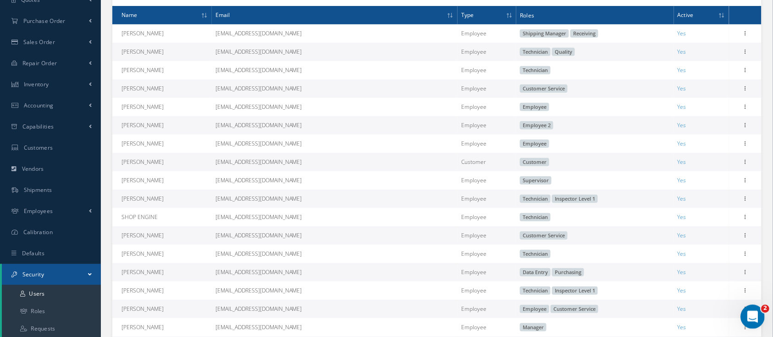
click at [747, 214] on body "Smart 145 Dashboard KPIs Work Order Accounting Requests Work Order Receiving Ve…" at bounding box center [386, 45] width 773 height 337
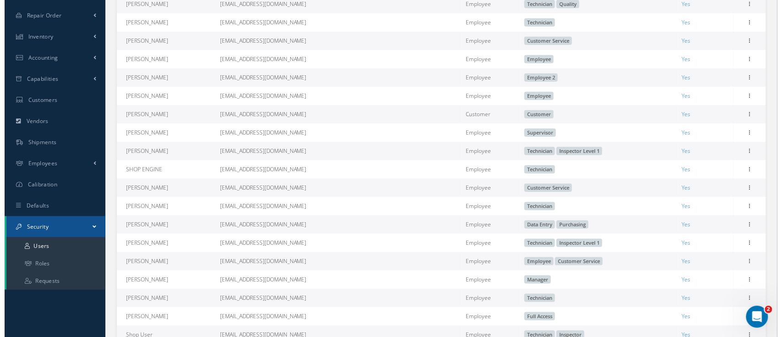
scroll to position [184, 0]
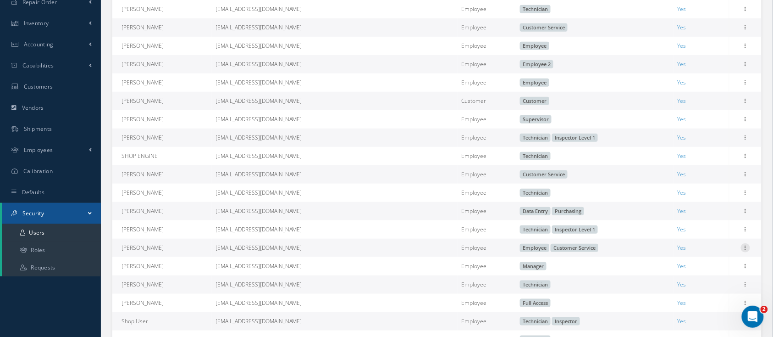
click at [744, 250] on icon at bounding box center [745, 246] width 9 height 7
click at [724, 255] on link "Edit" at bounding box center [703, 254] width 72 height 12
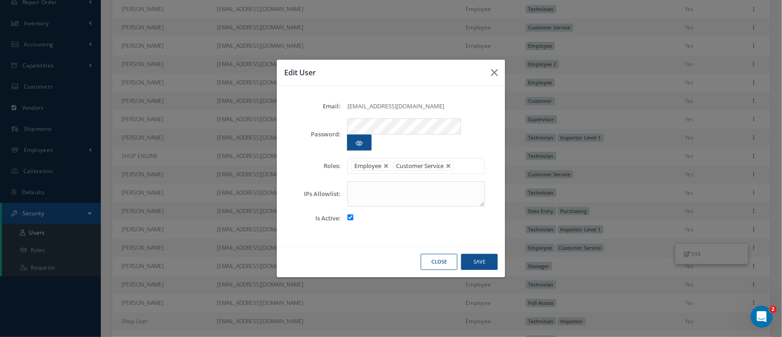
click at [468, 160] on input "text" at bounding box center [462, 165] width 11 height 11
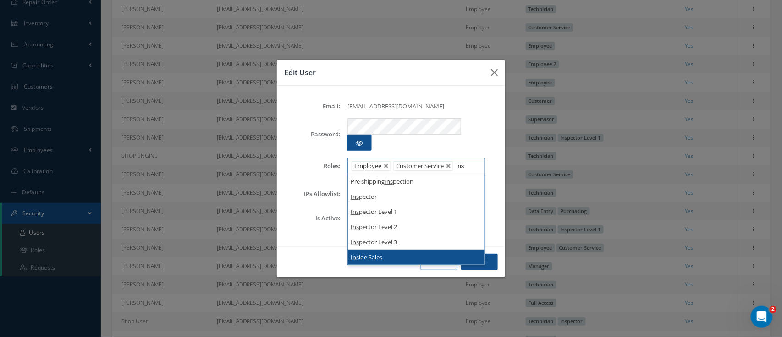
type input "ins"
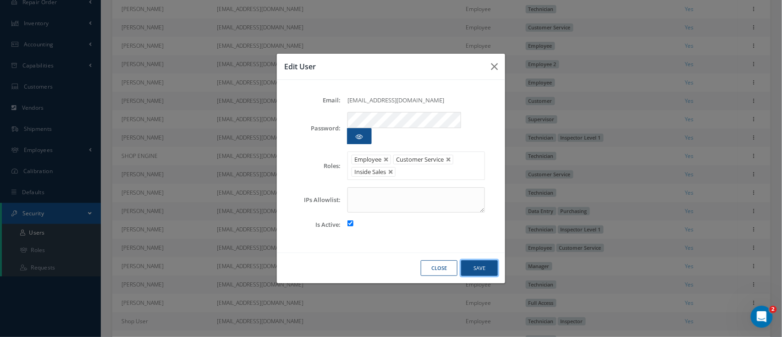
click at [471, 260] on button "Save" at bounding box center [479, 268] width 37 height 16
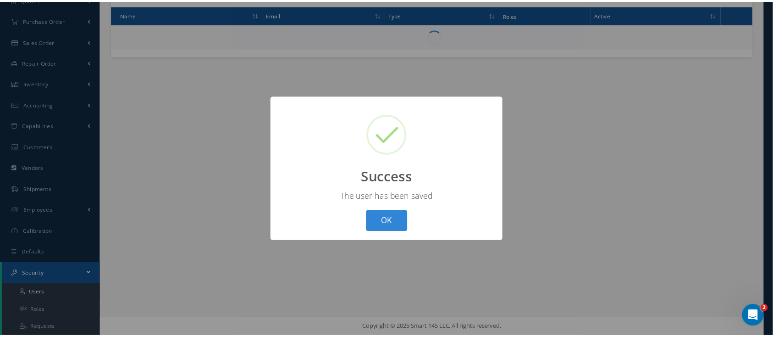
scroll to position [123, 0]
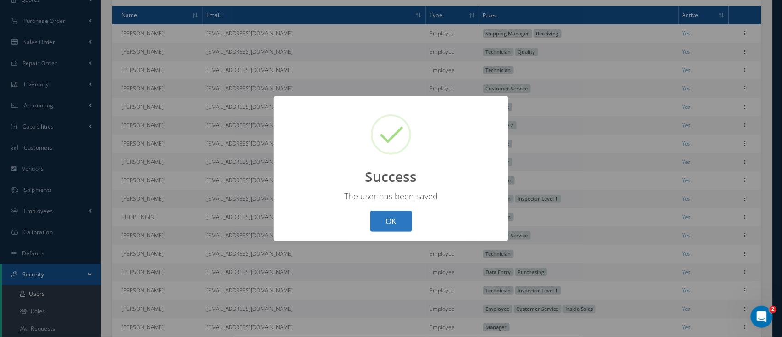
click at [396, 226] on button "OK" at bounding box center [392, 221] width 42 height 22
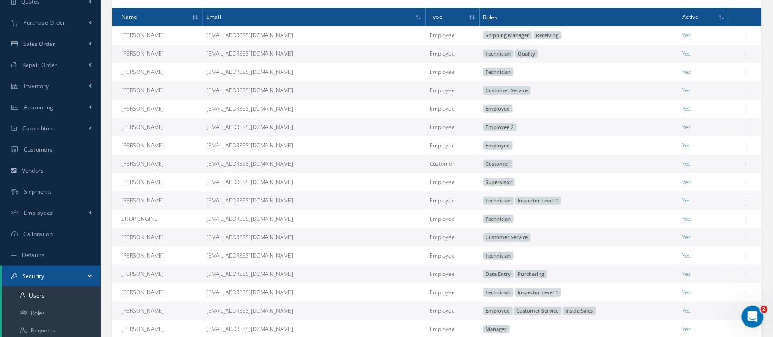
scroll to position [122, 0]
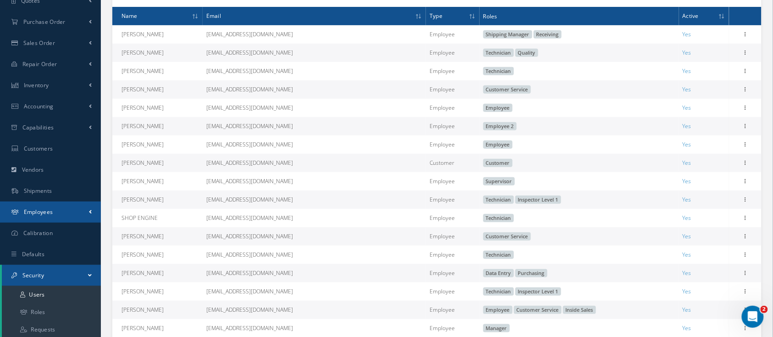
click at [50, 210] on span "Employees" at bounding box center [38, 212] width 29 height 8
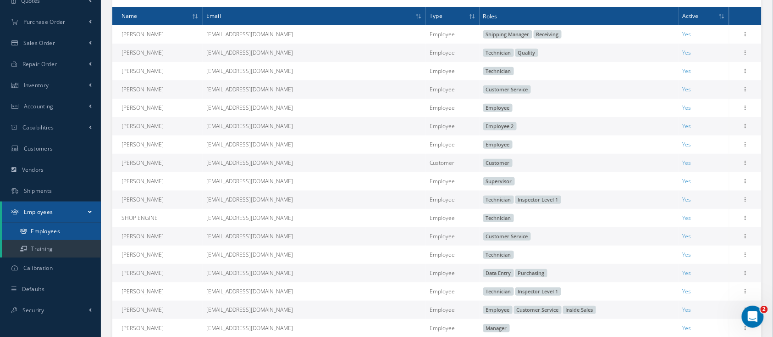
click at [54, 226] on link "Employees" at bounding box center [51, 230] width 99 height 17
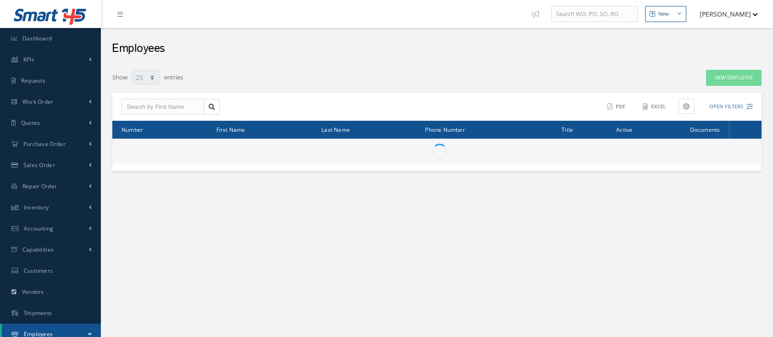
select select "25"
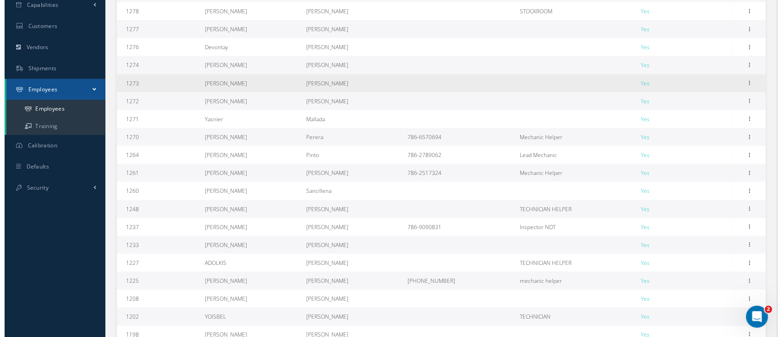
scroll to position [305, 0]
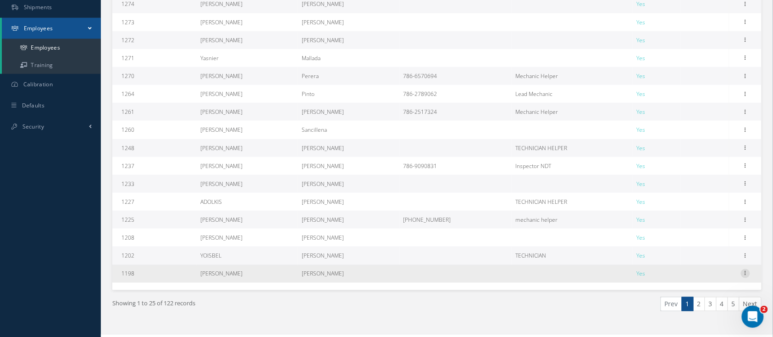
click at [745, 273] on icon at bounding box center [745, 272] width 9 height 7
click at [704, 279] on link "Edit" at bounding box center [703, 279] width 72 height 12
type input "[PERSON_NAME]"
type input "1198"
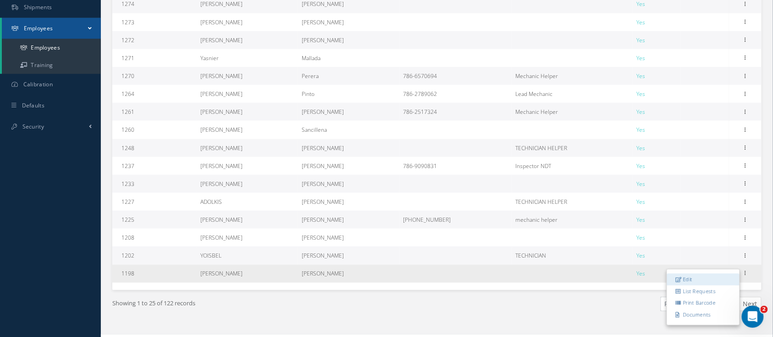
type input "[EMAIL_ADDRESS][DOMAIN_NAME]"
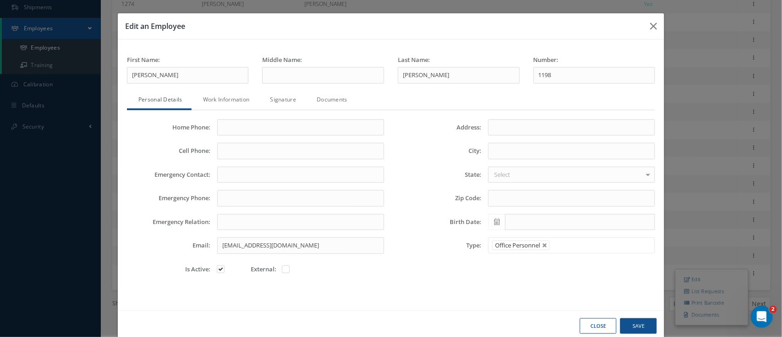
click at [231, 95] on link "Work Information" at bounding box center [225, 100] width 67 height 19
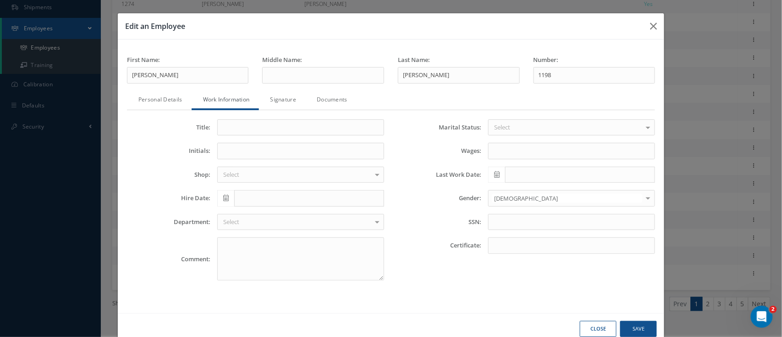
click at [271, 100] on link "Signature" at bounding box center [282, 100] width 47 height 19
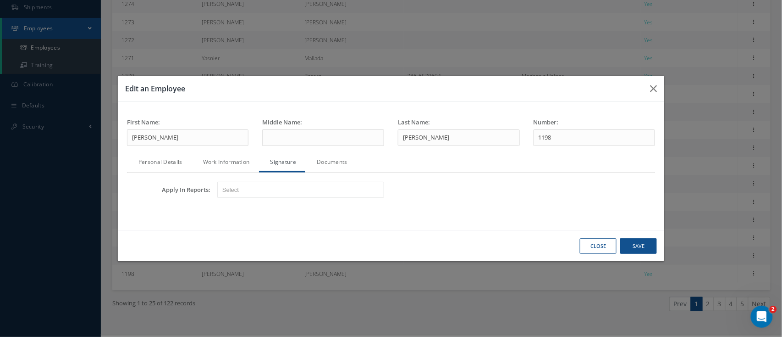
click at [334, 161] on link "Documents" at bounding box center [330, 162] width 51 height 19
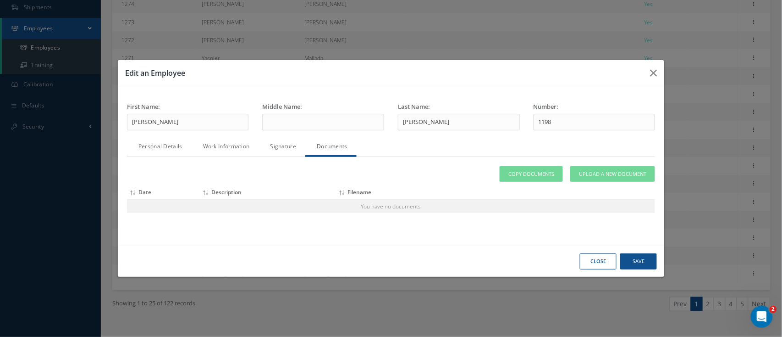
click at [159, 145] on link "Personal Details" at bounding box center [159, 147] width 65 height 19
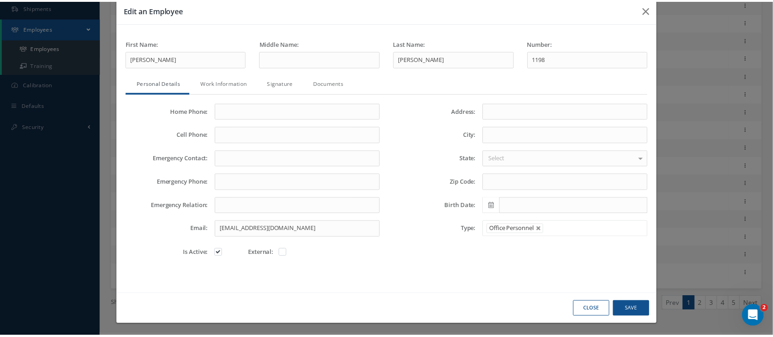
scroll to position [0, 0]
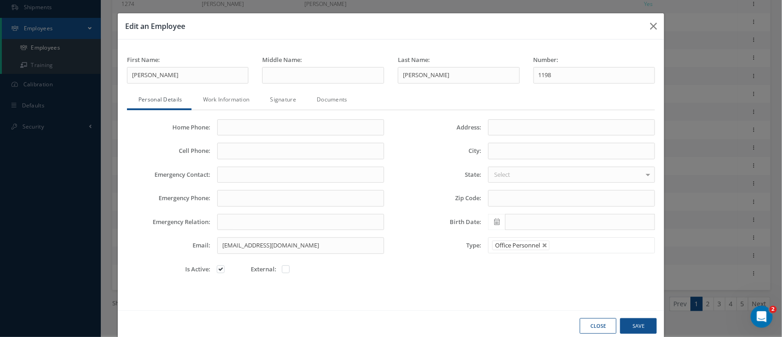
click at [31, 155] on div "Edit an Employee First Name: [PERSON_NAME] Middle Name: Last Name: [PERSON_NAME…" at bounding box center [391, 168] width 782 height 337
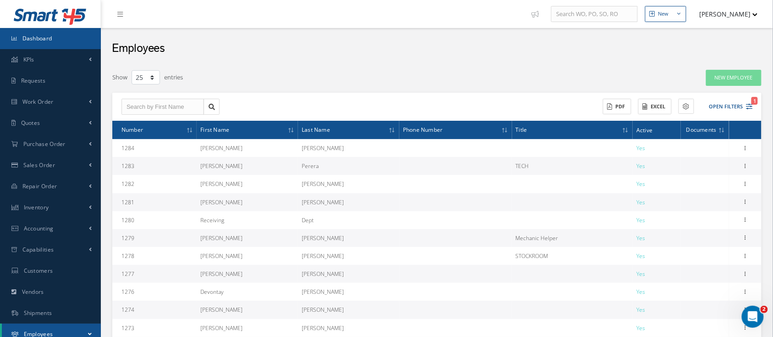
click at [48, 40] on span "Dashboard" at bounding box center [37, 38] width 30 height 8
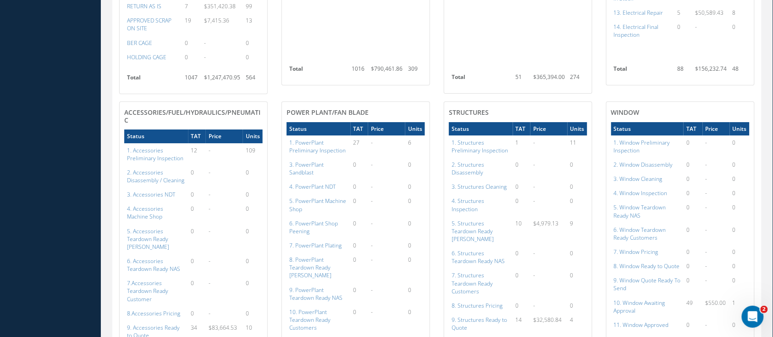
scroll to position [1039, 0]
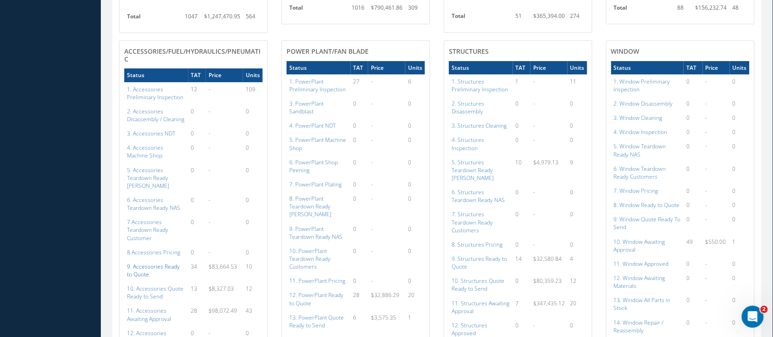
click at [169, 262] on a=109&excludeInternalCustomer=false&excludeInvoicedOrClosed=true&shop_id=14&filtersHidded"] "9. Accessories Ready to Quote" at bounding box center [153, 270] width 53 height 16
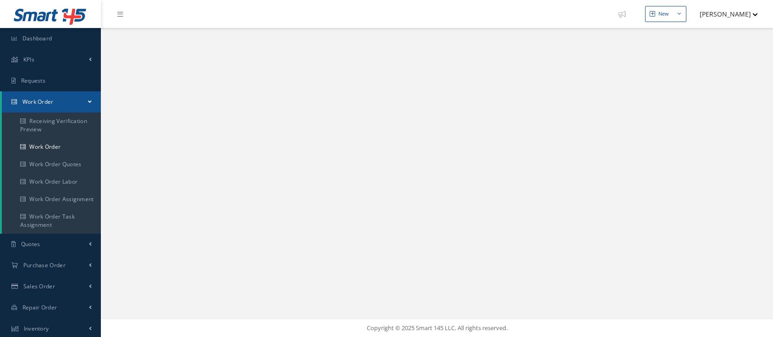
select select "25"
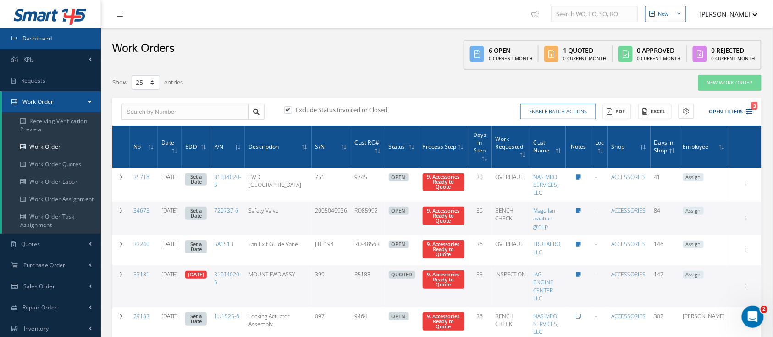
click at [36, 41] on span "Dashboard" at bounding box center [37, 38] width 30 height 8
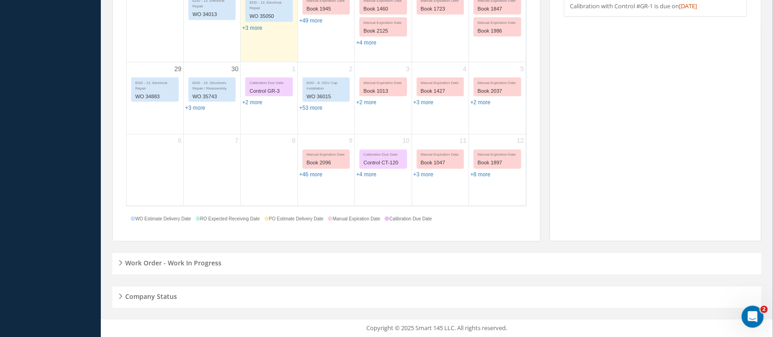
scroll to position [448, 0]
click at [185, 260] on h5 "Work Order - Work In Progress" at bounding box center [171, 261] width 99 height 11
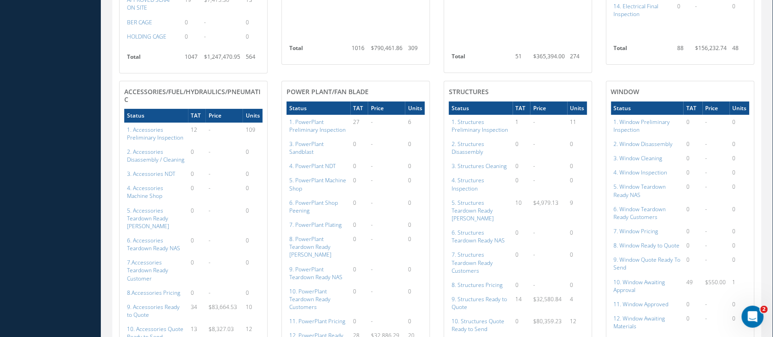
scroll to position [1060, 0]
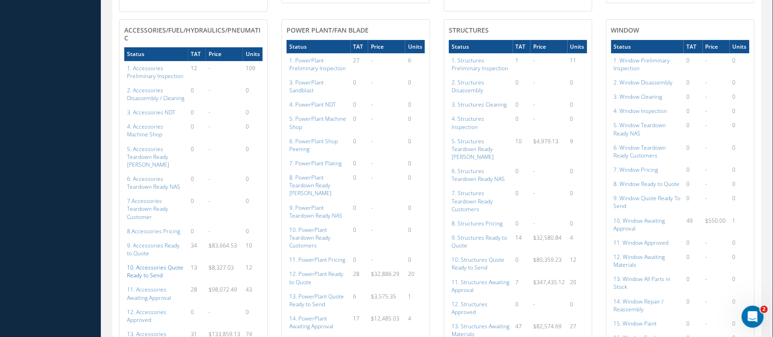
click at [173, 263] on a=110&excludeInternalCustomer=false&excludeInvoicedOrClosed=true&shop_id=14&filtersHidded"] "10. Accessories Quote Ready to Send" at bounding box center [155, 271] width 56 height 16
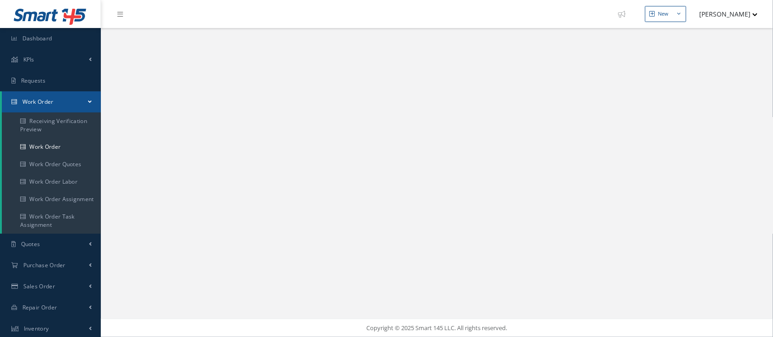
select select "25"
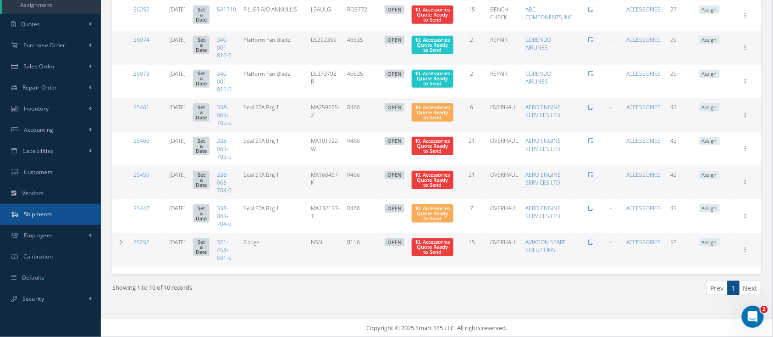
scroll to position [246, 0]
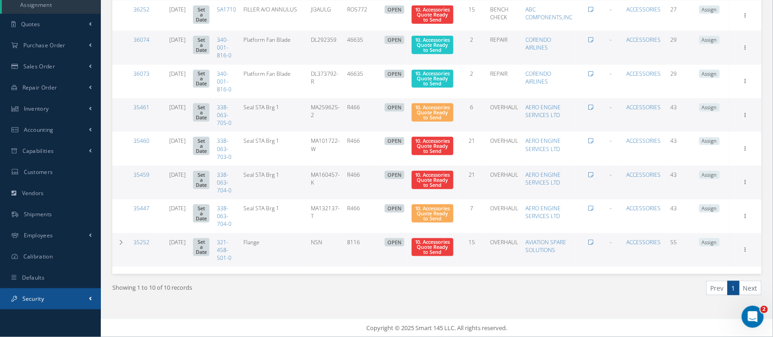
click at [39, 294] on span "Security" at bounding box center [33, 298] width 22 height 8
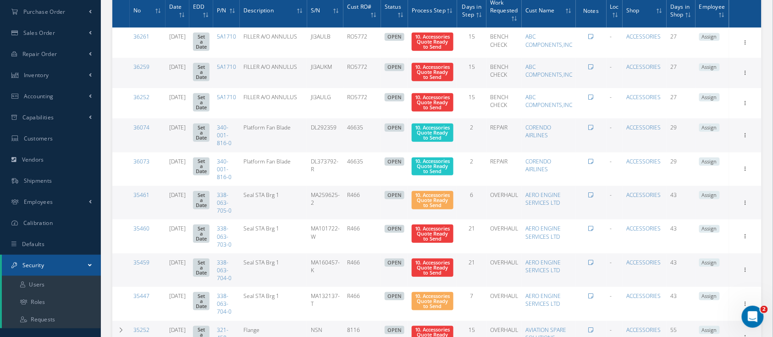
scroll to position [125, 0]
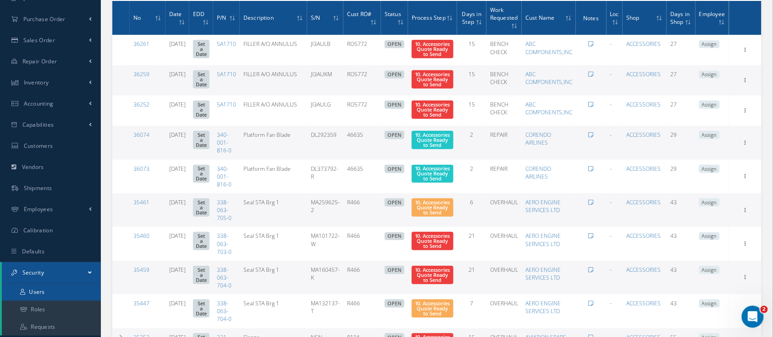
click at [39, 292] on link "Users" at bounding box center [51, 291] width 99 height 17
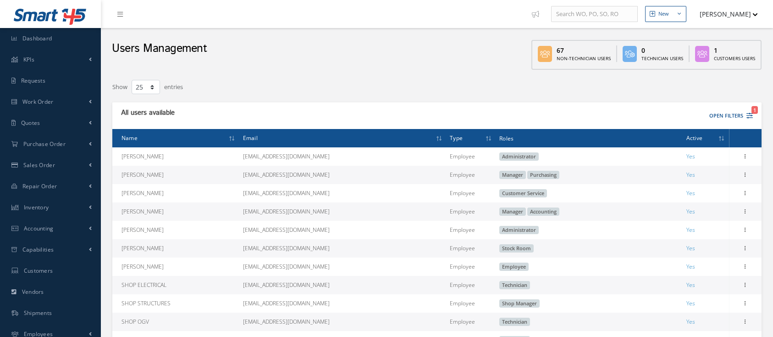
select select "25"
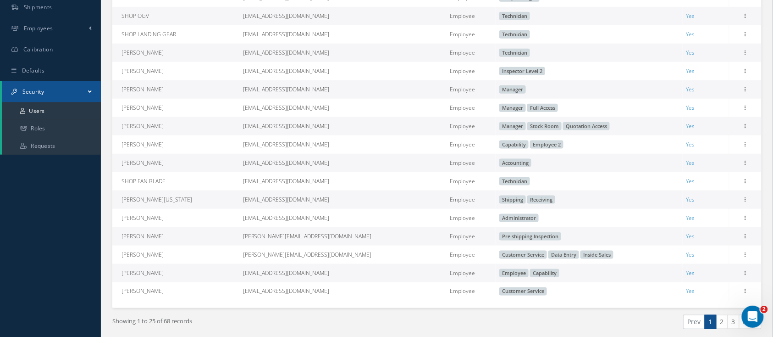
scroll to position [345, 0]
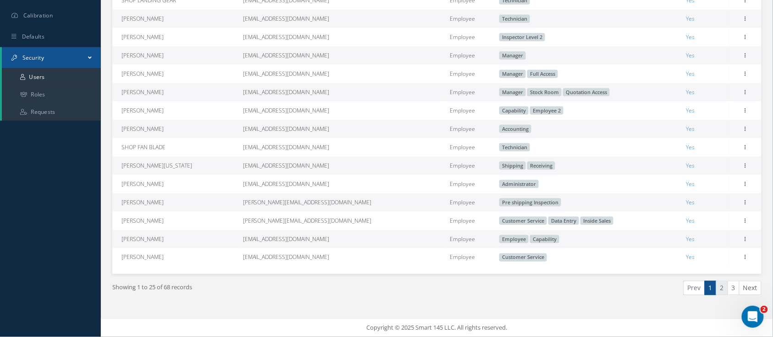
click at [723, 286] on link "2" at bounding box center [722, 288] width 12 height 14
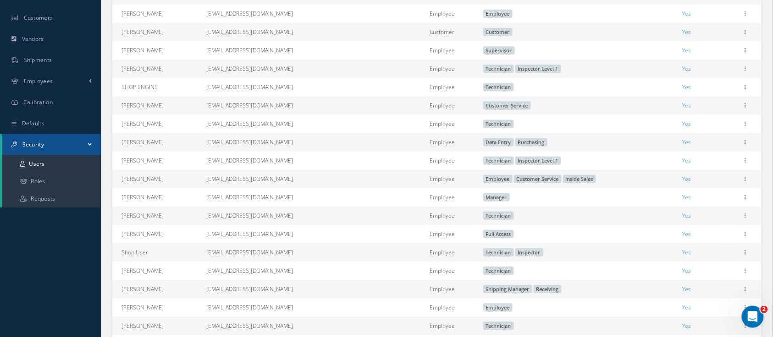
scroll to position [306, 0]
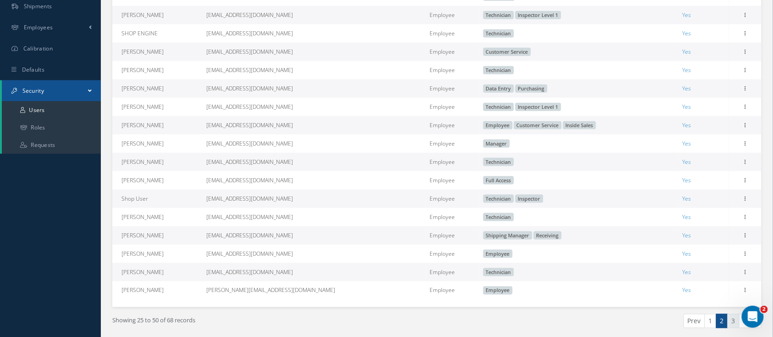
click at [733, 326] on link "3" at bounding box center [734, 321] width 12 height 14
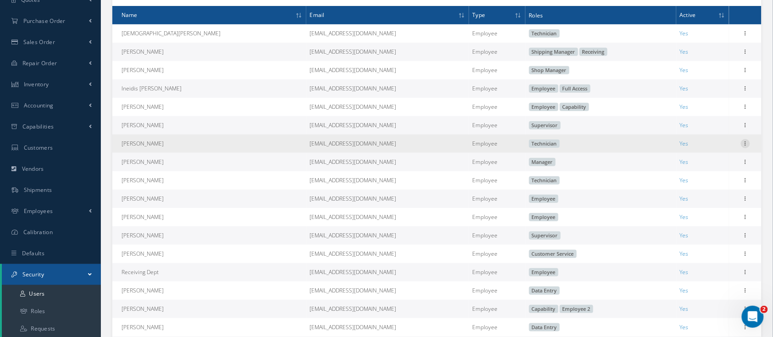
click at [746, 146] on icon at bounding box center [745, 142] width 9 height 7
click at [704, 152] on link "Edit" at bounding box center [703, 150] width 72 height 12
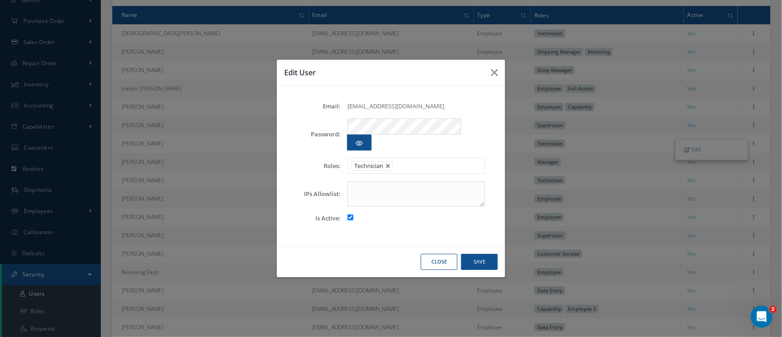
click at [424, 160] on ul "Technician" at bounding box center [417, 166] width 138 height 16
click at [478, 255] on button "Save" at bounding box center [479, 262] width 37 height 16
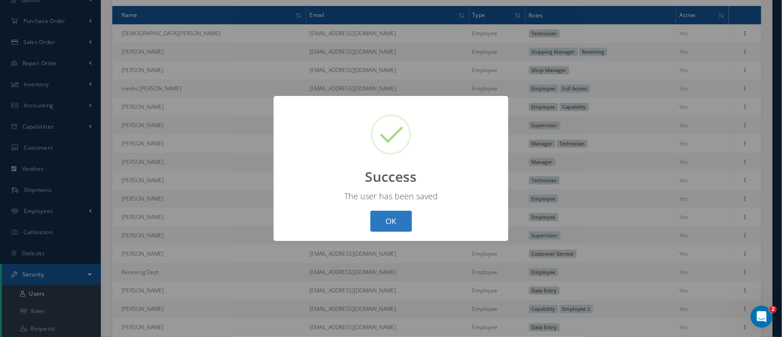
click at [404, 224] on button "OK" at bounding box center [392, 221] width 42 height 22
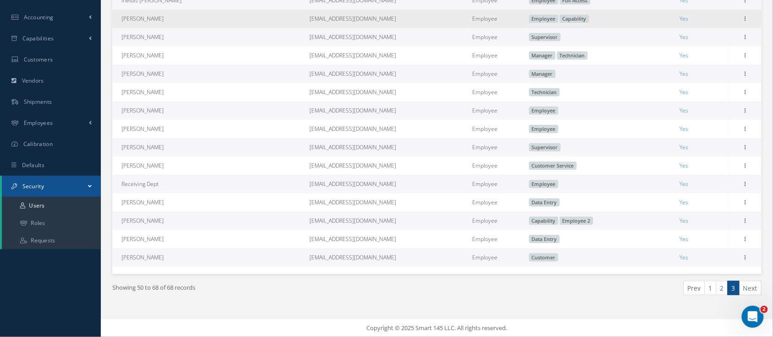
scroll to position [215, 0]
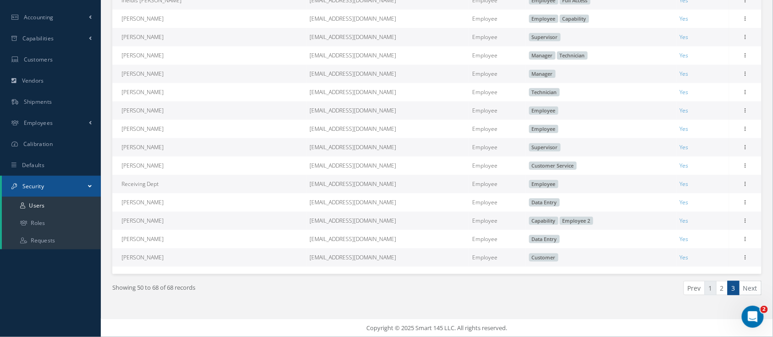
click at [715, 286] on link "1" at bounding box center [711, 288] width 12 height 14
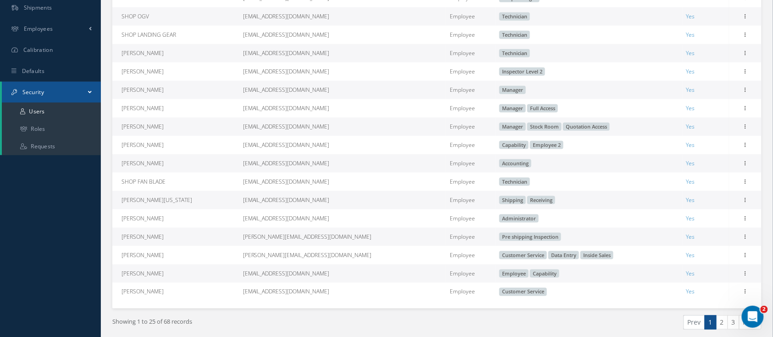
scroll to position [345, 0]
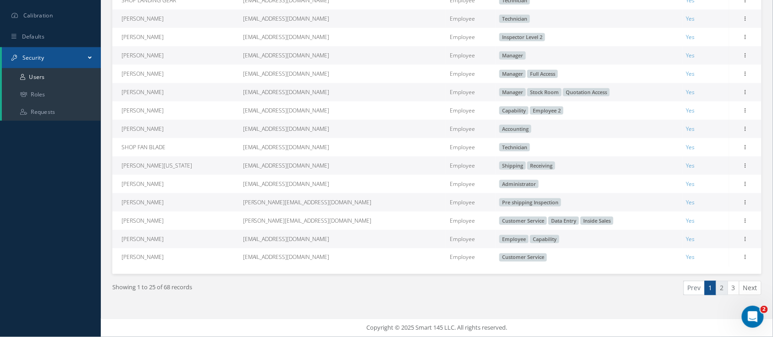
click at [724, 288] on link "2" at bounding box center [722, 288] width 12 height 14
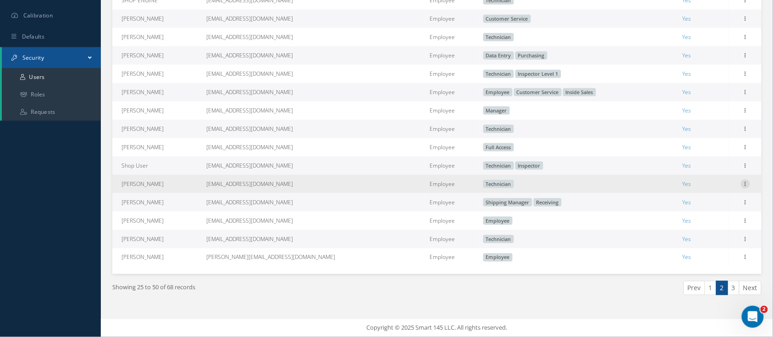
click at [746, 185] on icon at bounding box center [745, 182] width 9 height 7
click at [709, 189] on link "Edit" at bounding box center [703, 190] width 72 height 12
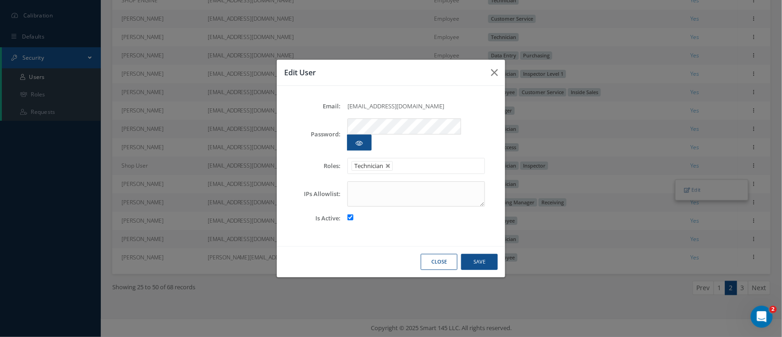
click at [420, 158] on ul "Technician" at bounding box center [417, 166] width 138 height 16
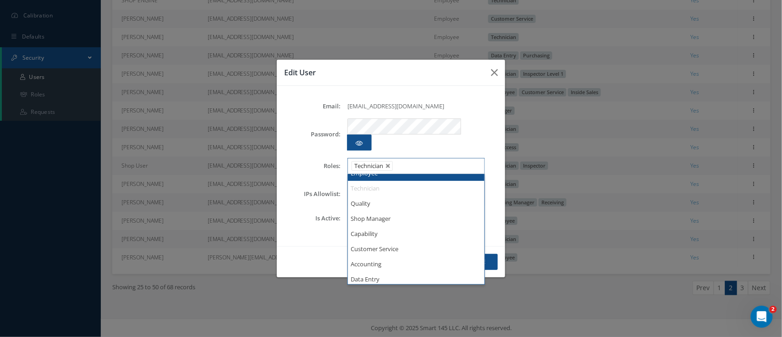
scroll to position [0, 0]
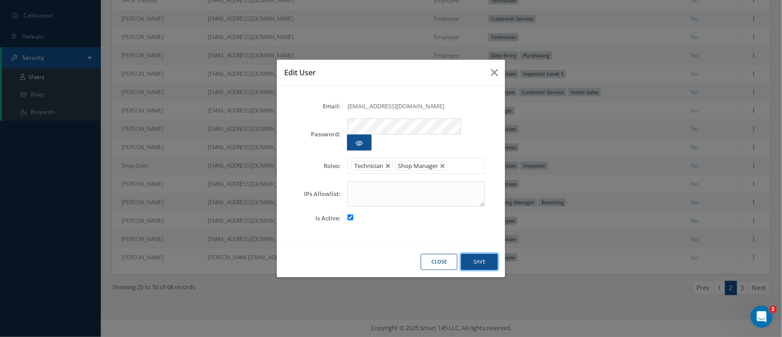
click at [482, 254] on button "Save" at bounding box center [479, 262] width 37 height 16
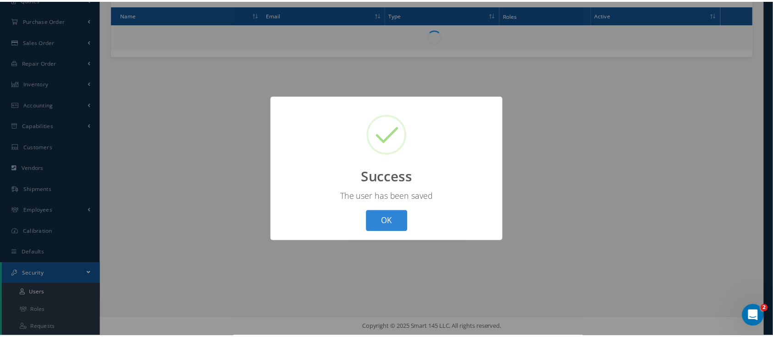
scroll to position [123, 0]
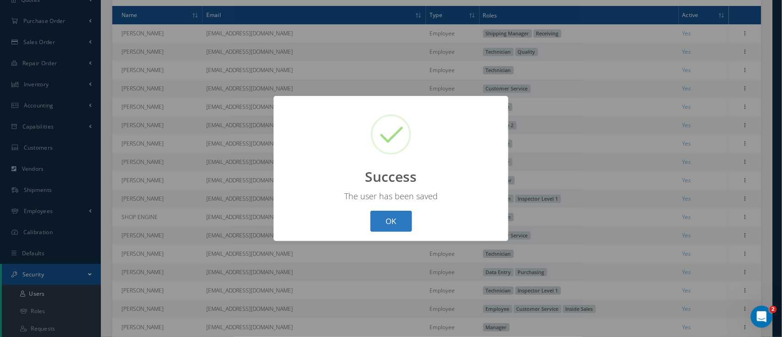
click at [394, 220] on button "OK" at bounding box center [392, 221] width 42 height 22
